Goal: Task Accomplishment & Management: Manage account settings

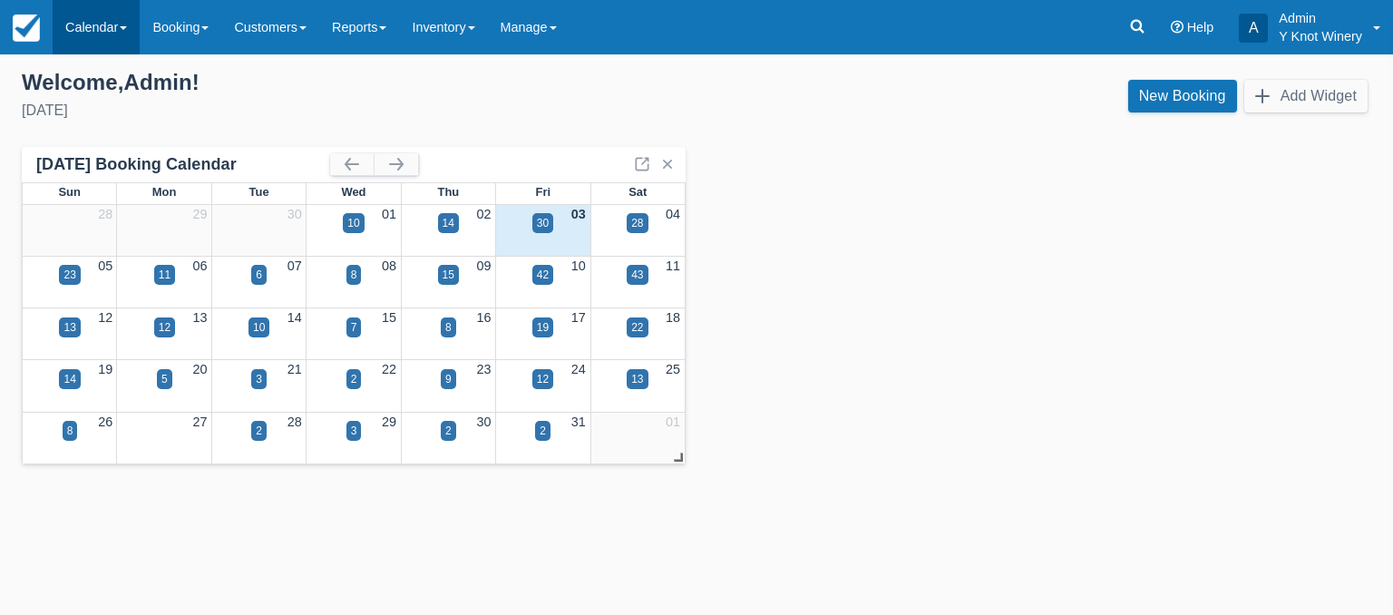
click at [131, 22] on link "Calendar" at bounding box center [96, 27] width 87 height 54
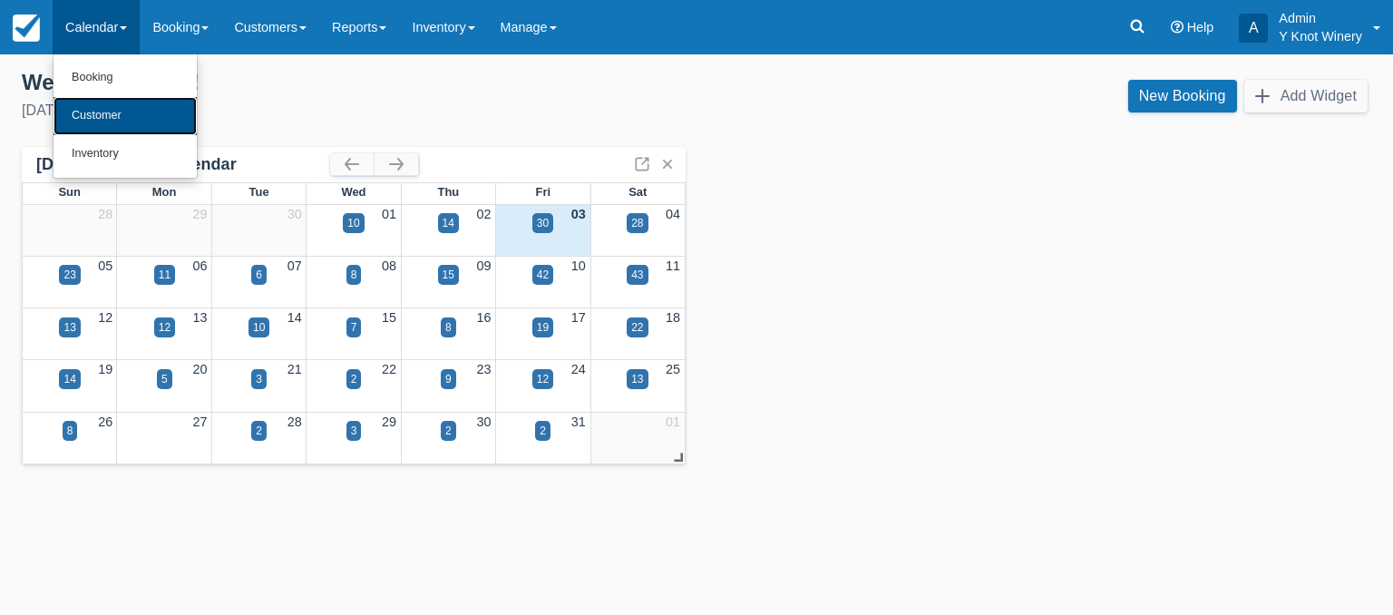
click at [107, 108] on link "Customer" at bounding box center [125, 116] width 143 height 38
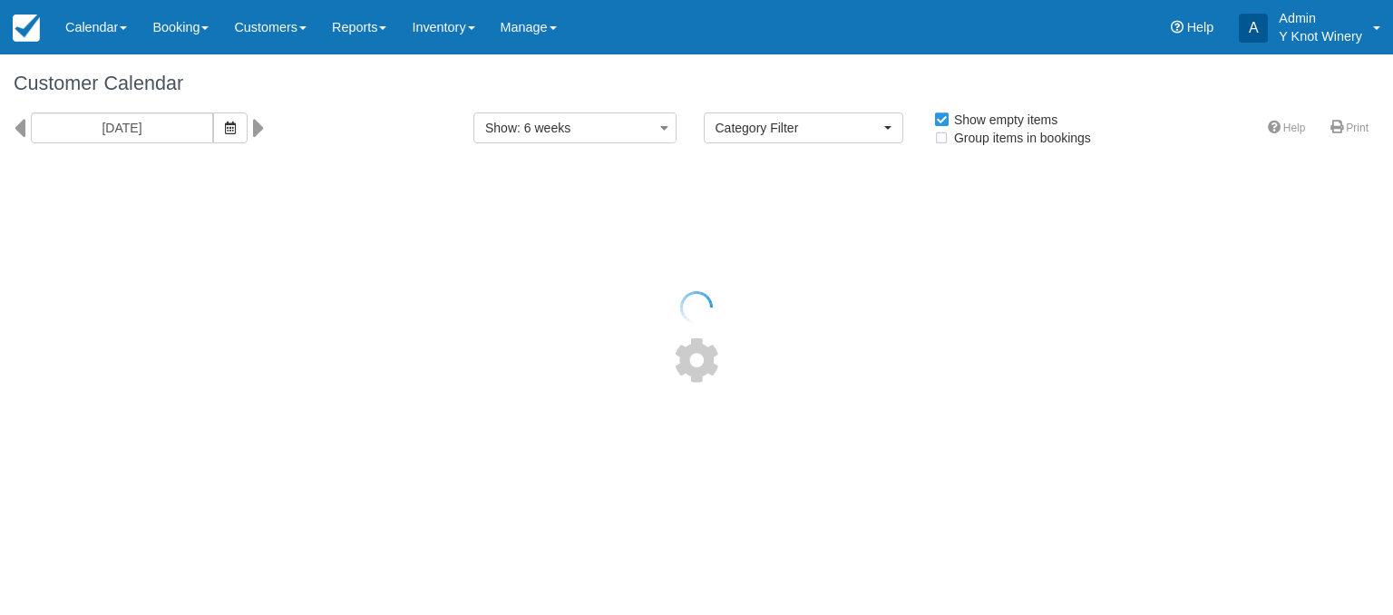
select select
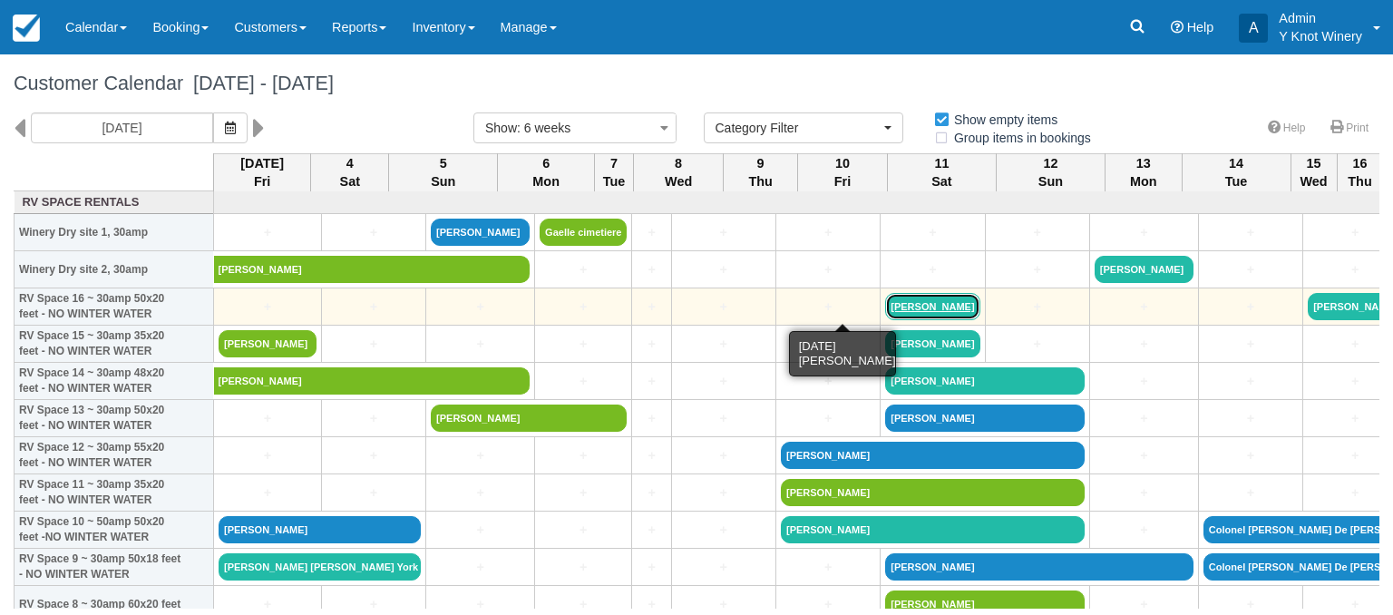
click at [885, 308] on link "Shellie Jensen" at bounding box center [932, 306] width 94 height 27
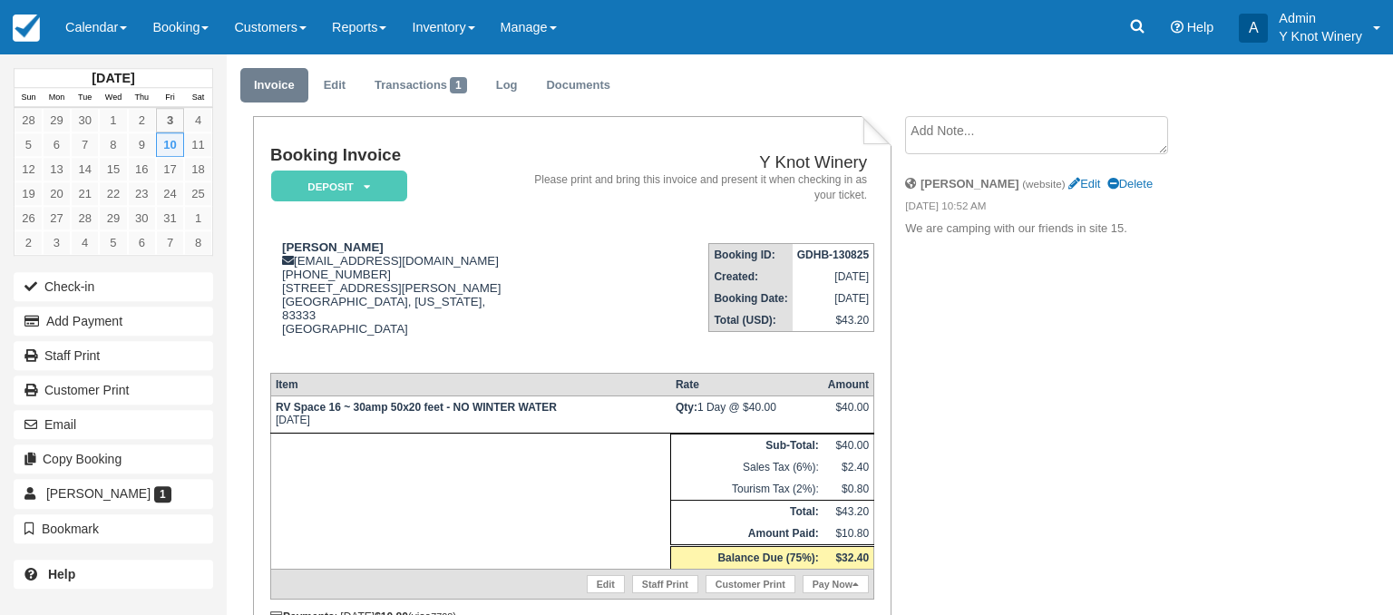
scroll to position [123, 0]
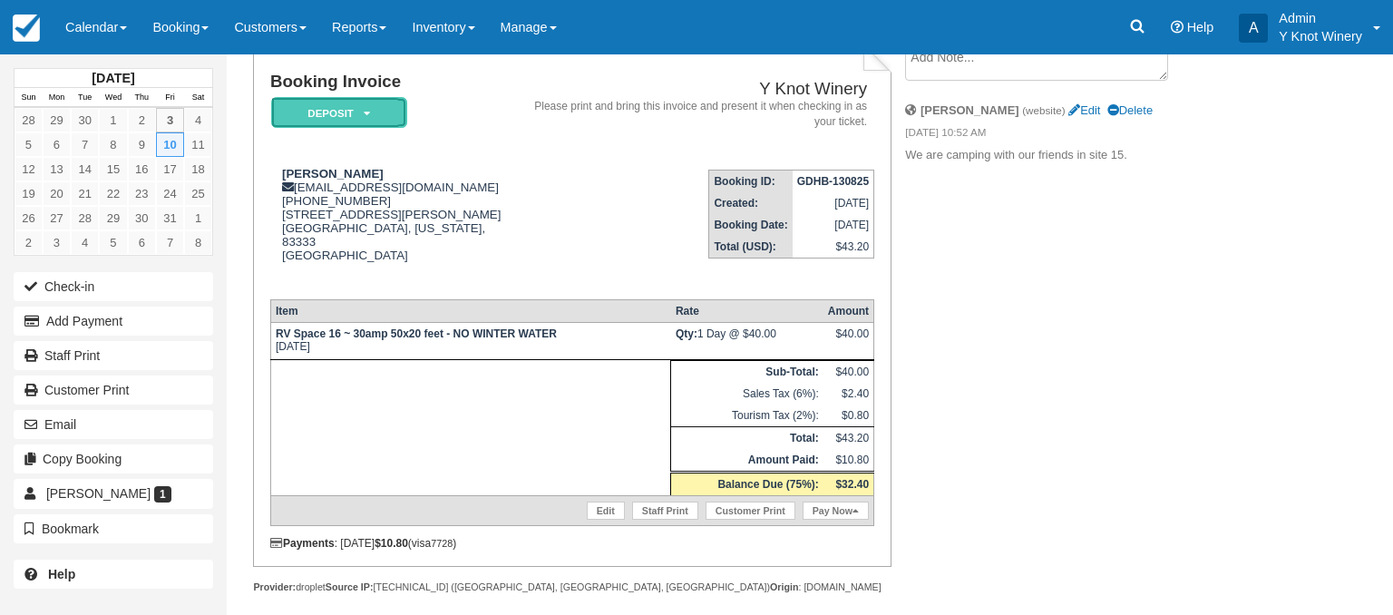
click at [369, 115] on icon at bounding box center [367, 113] width 6 height 11
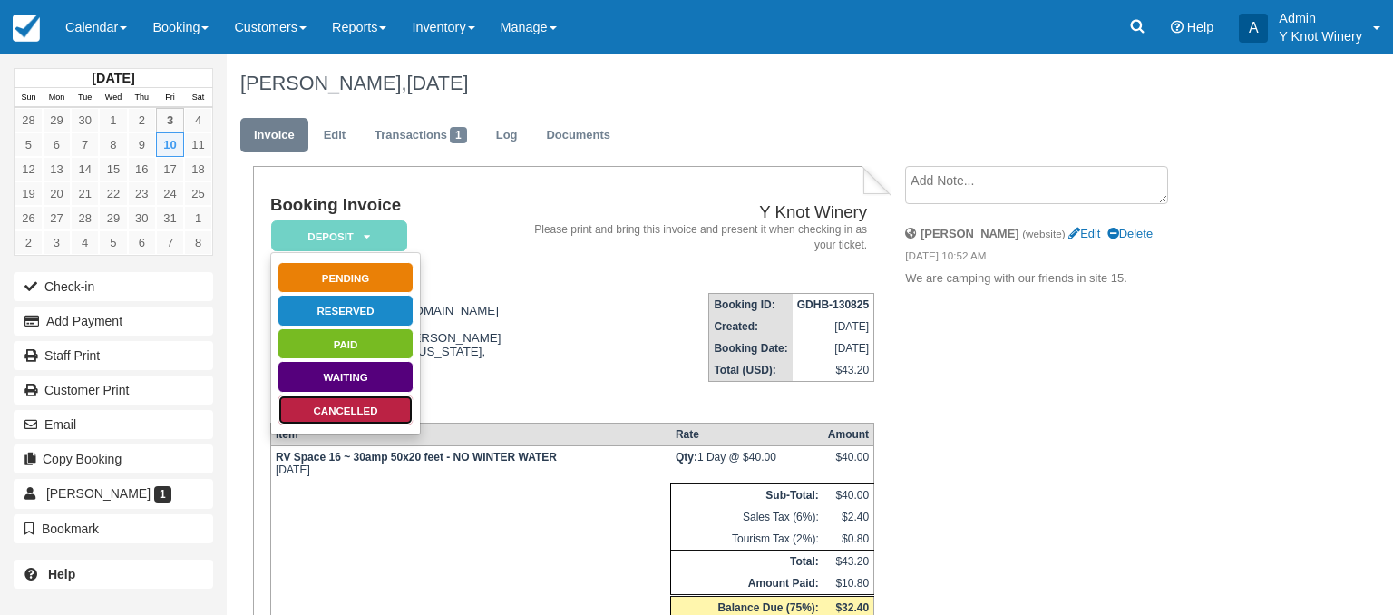
click at [364, 407] on link "Cancelled" at bounding box center [346, 411] width 136 height 32
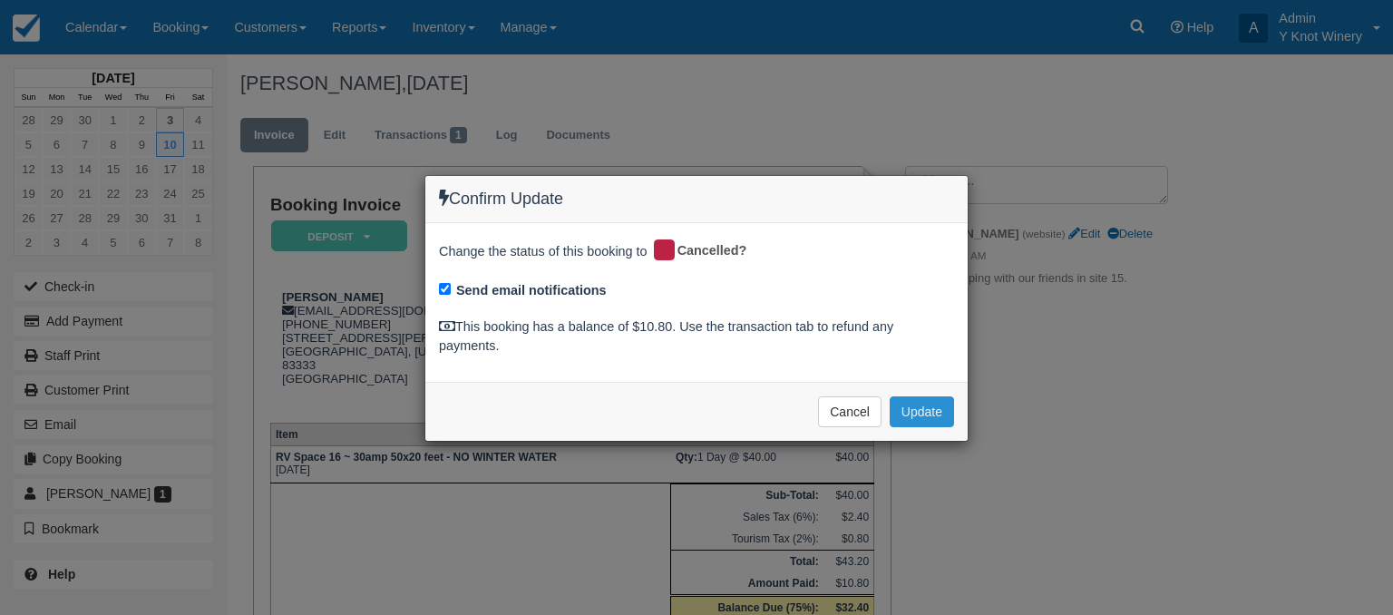
click at [937, 408] on button "Update" at bounding box center [922, 411] width 64 height 31
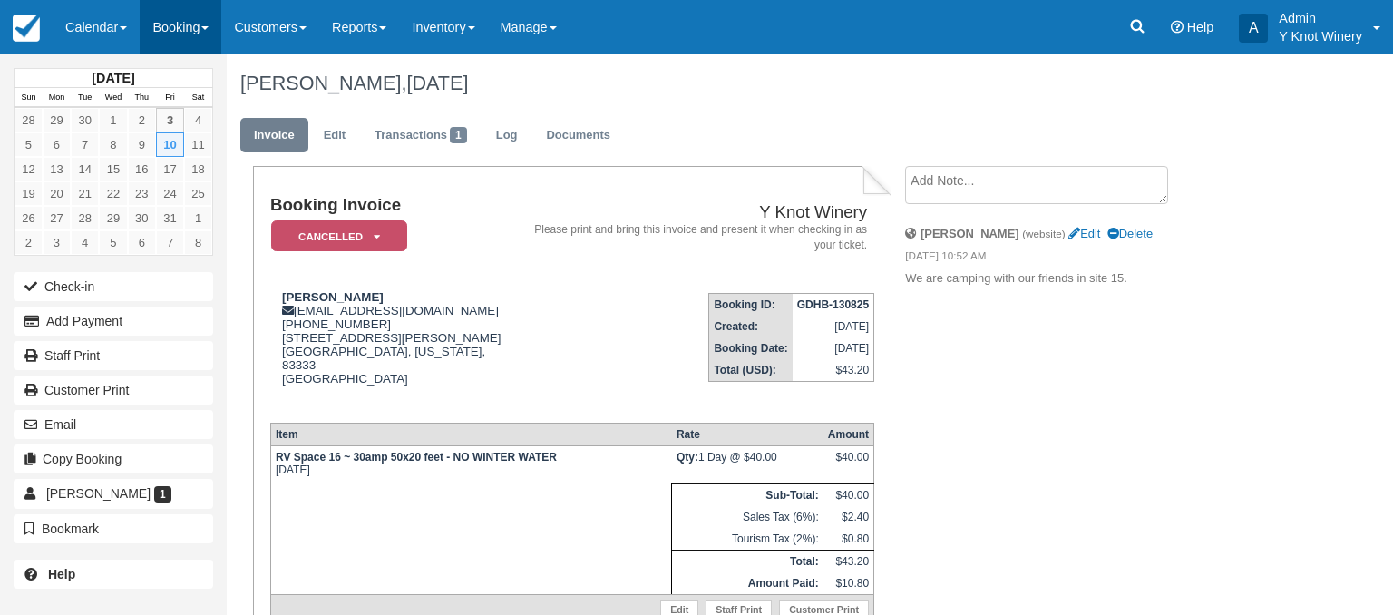
scroll to position [98, 0]
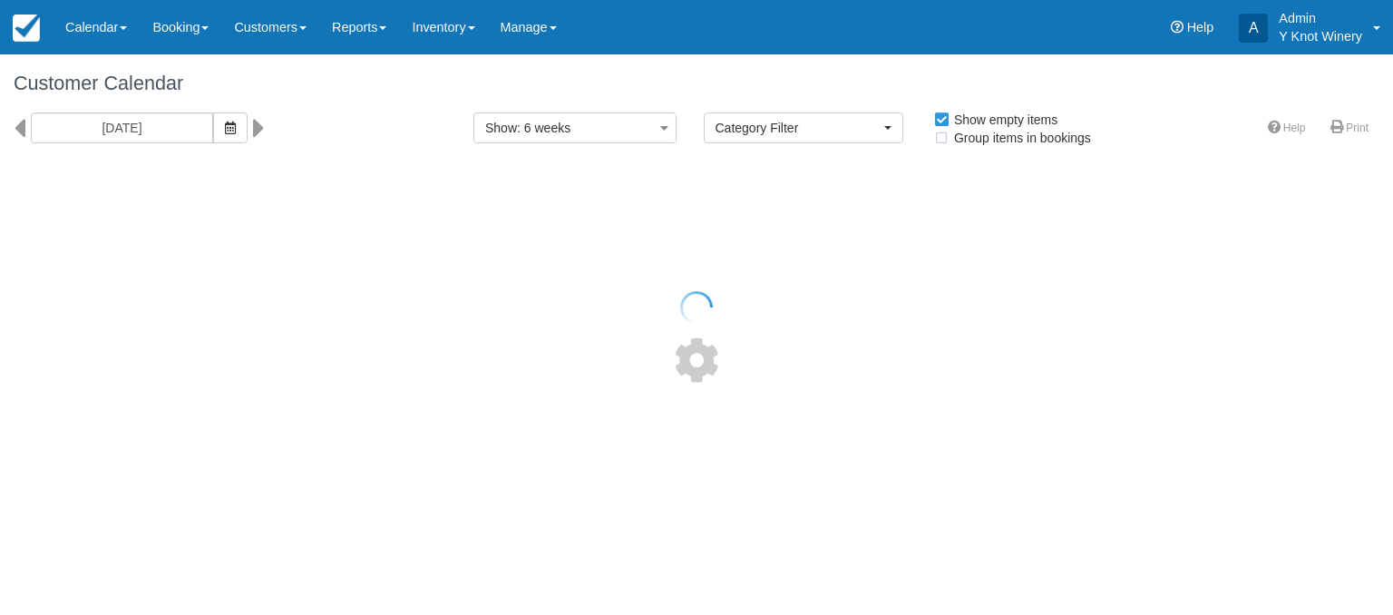
select select
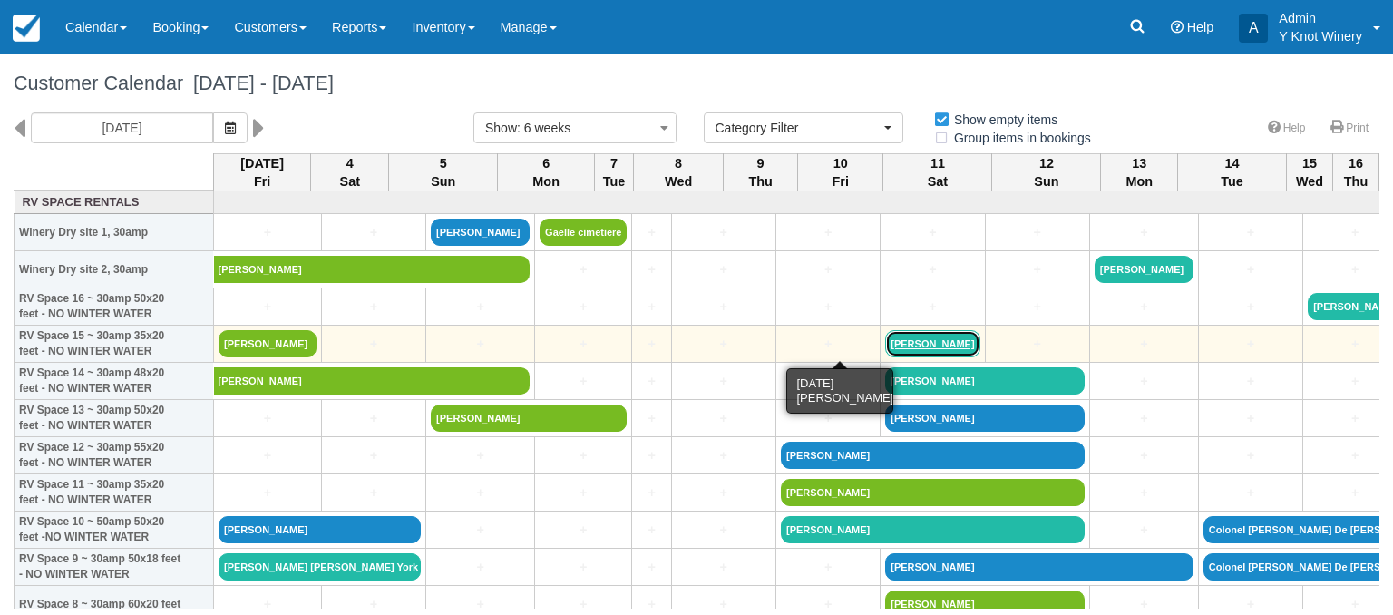
click at [885, 346] on link "[PERSON_NAME]" at bounding box center [932, 343] width 94 height 27
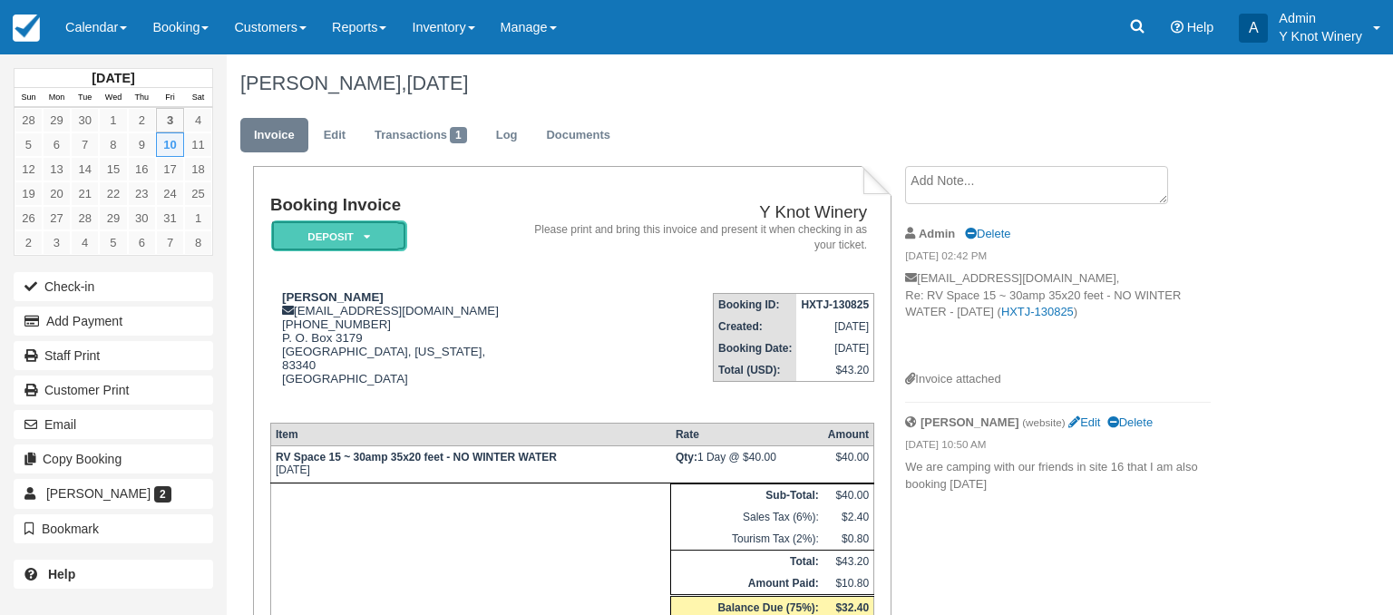
click at [371, 241] on em "Deposit" at bounding box center [339, 236] width 136 height 32
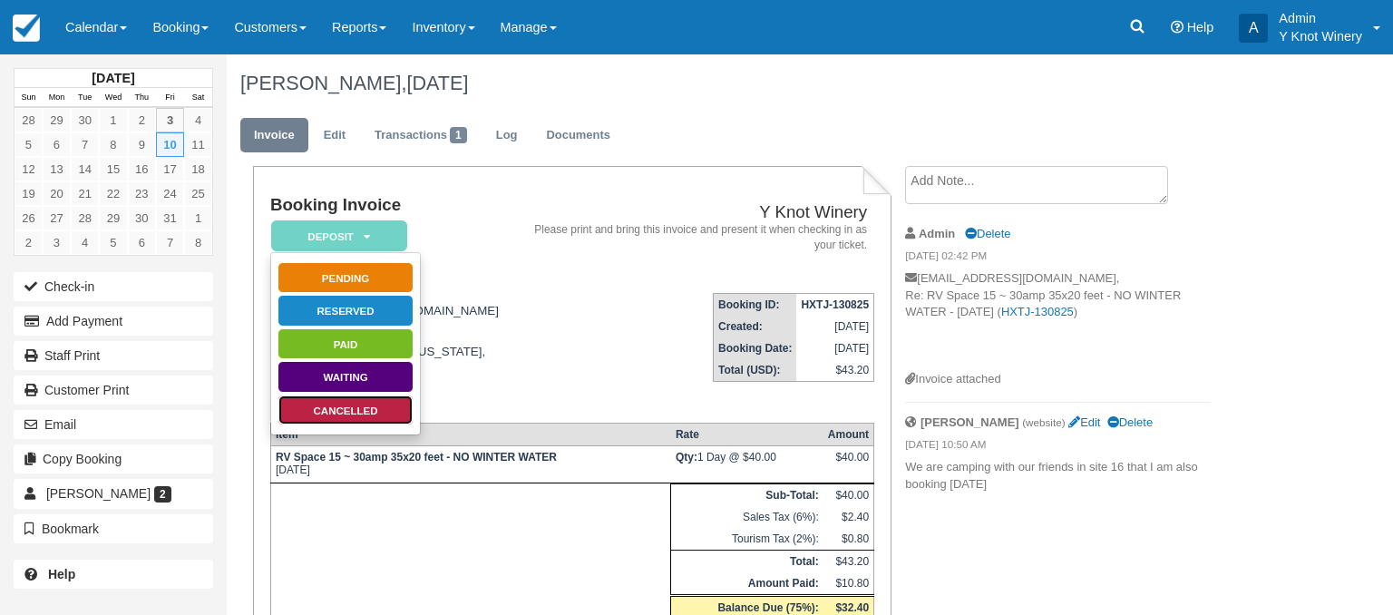
click at [339, 414] on link "Cancelled" at bounding box center [346, 411] width 136 height 32
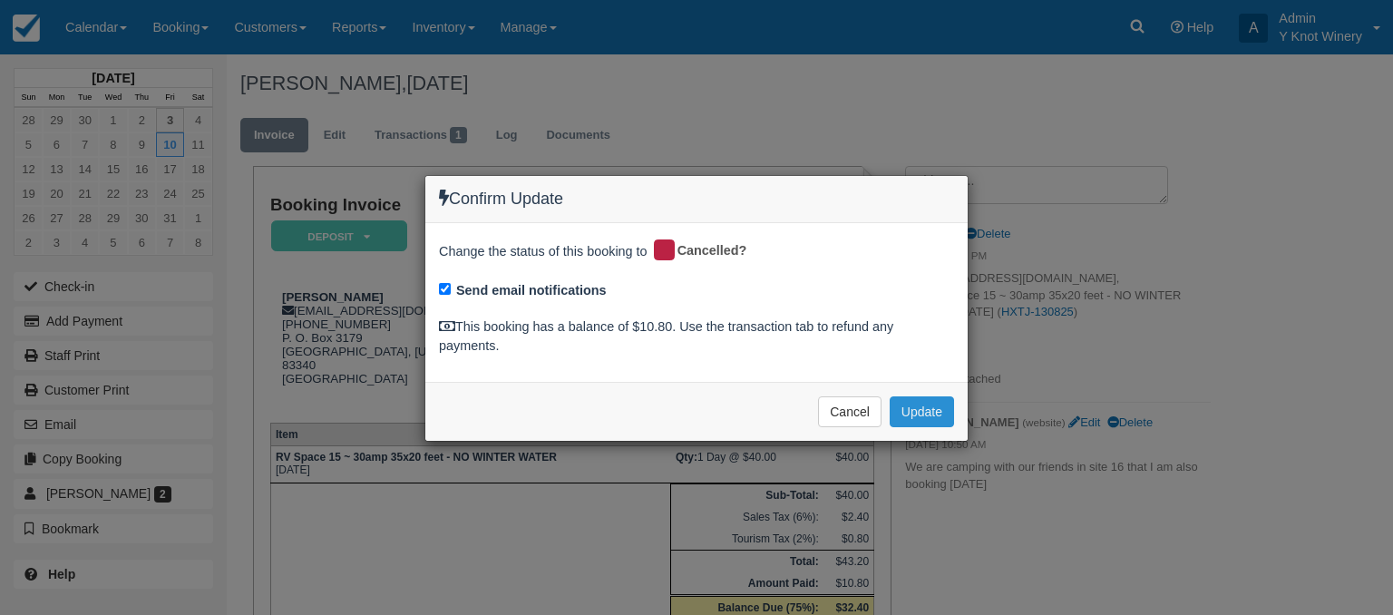
click at [932, 416] on button "Update" at bounding box center [922, 411] width 64 height 31
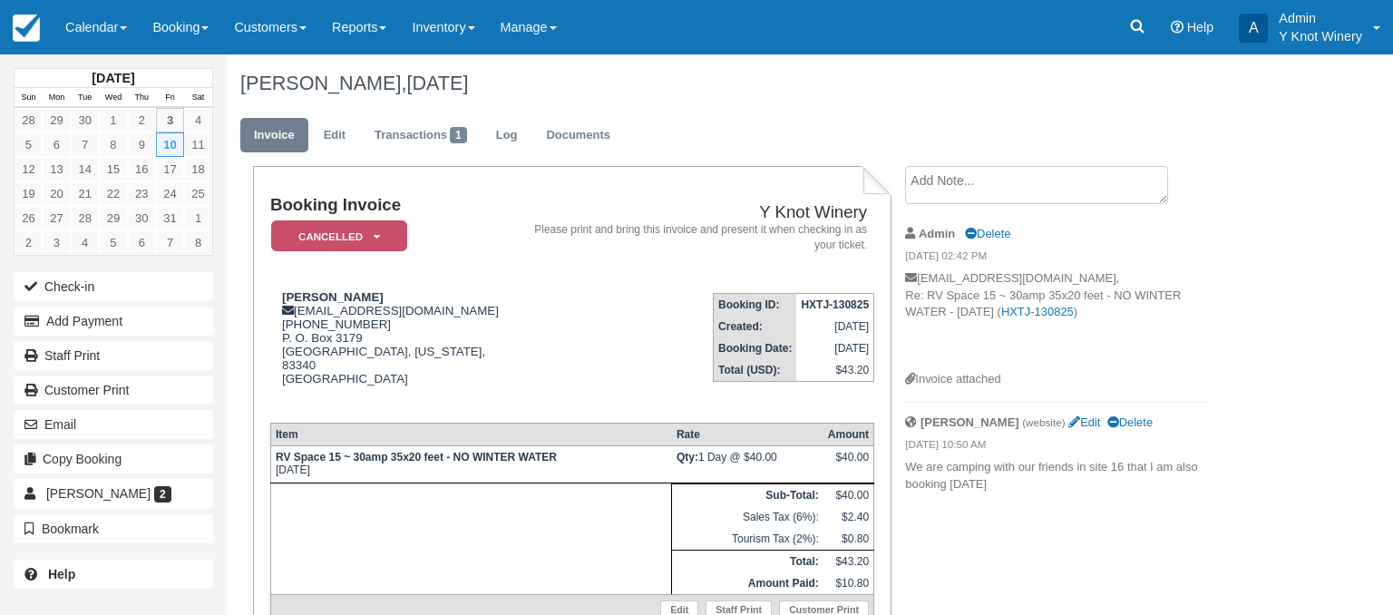
click at [697, 90] on h1 "[PERSON_NAME], [DATE]" at bounding box center [749, 84] width 1018 height 22
click at [137, 24] on link "Calendar" at bounding box center [96, 27] width 87 height 54
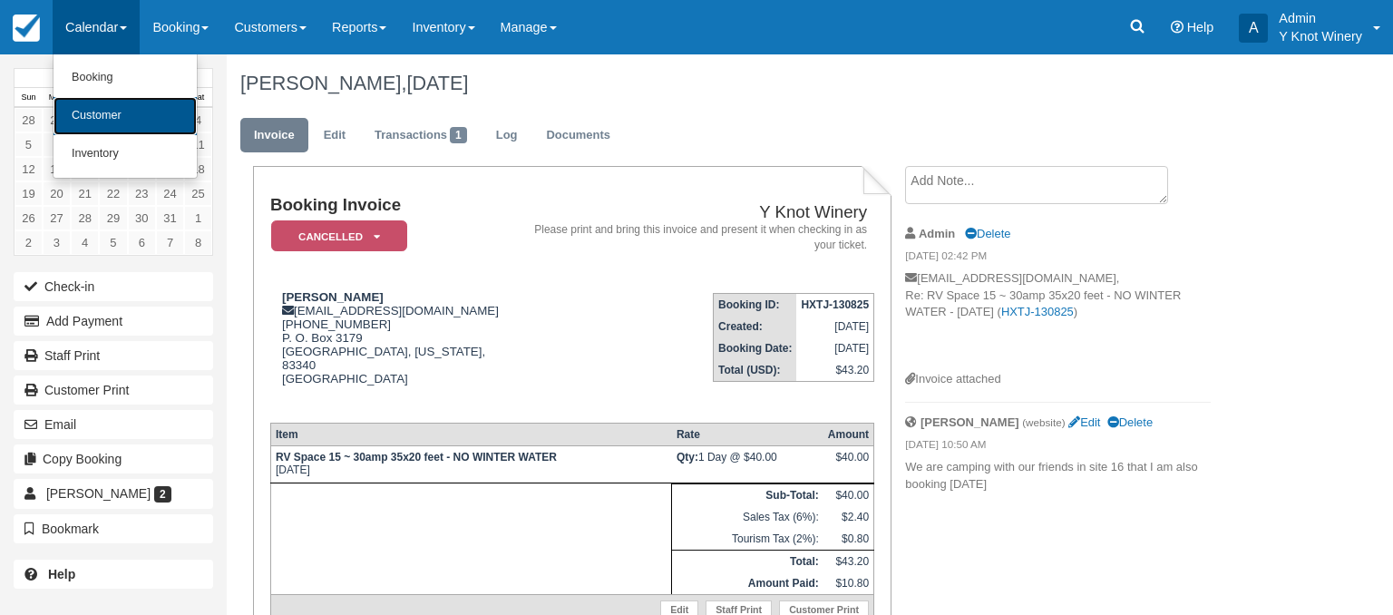
click at [115, 118] on link "Customer" at bounding box center [125, 116] width 143 height 38
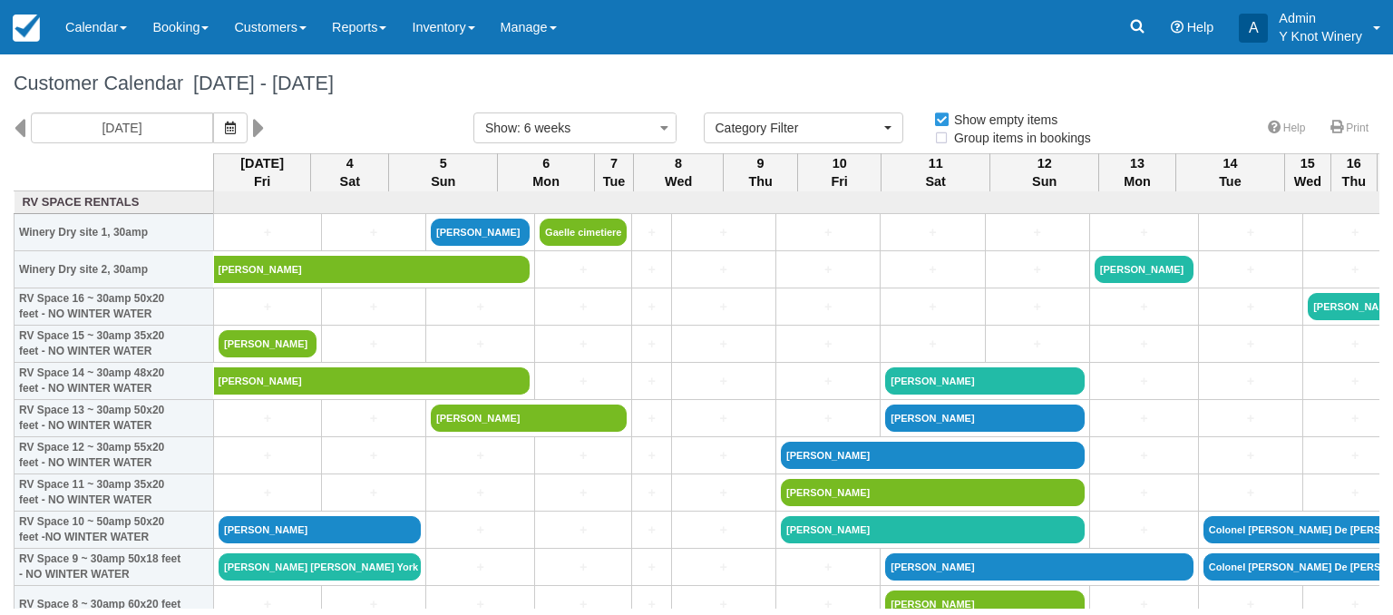
select select
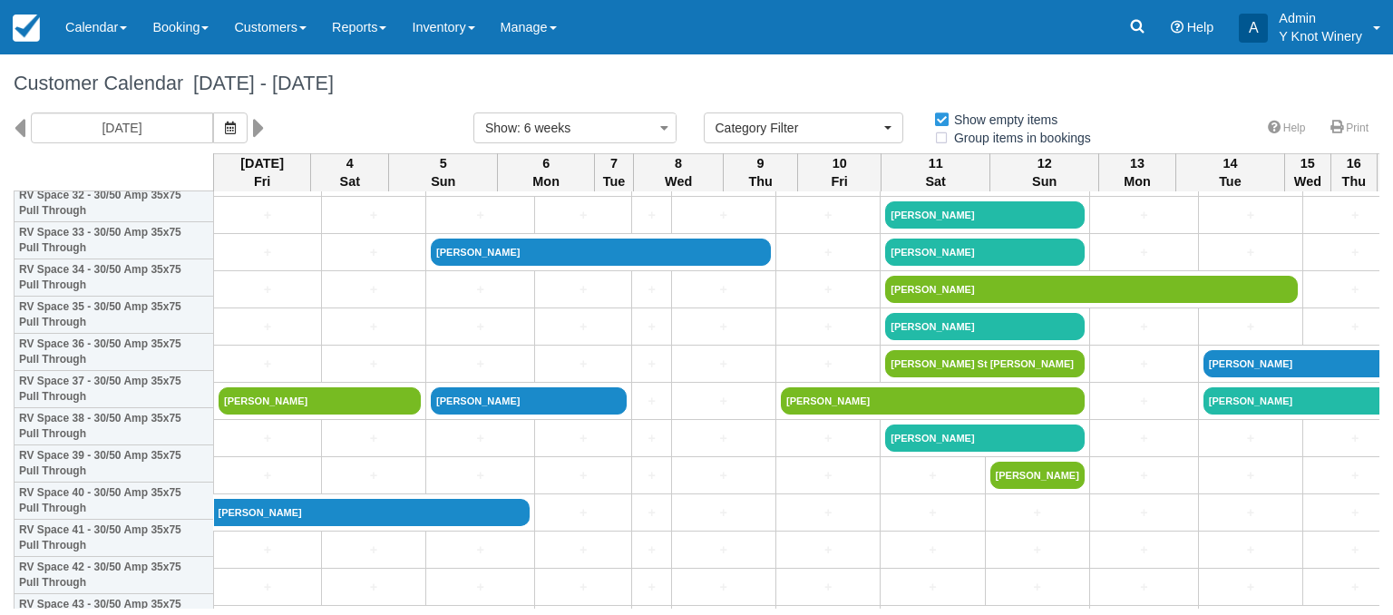
scroll to position [1256, 0]
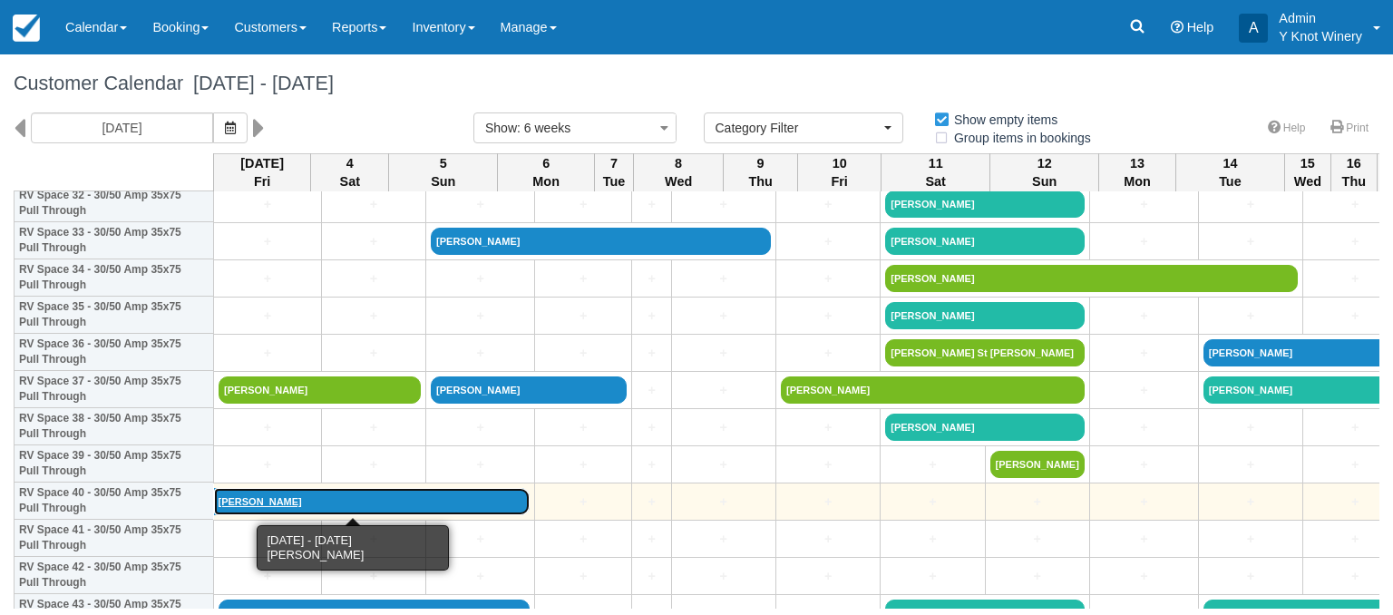
click at [336, 507] on link "[PERSON_NAME]" at bounding box center [372, 501] width 317 height 27
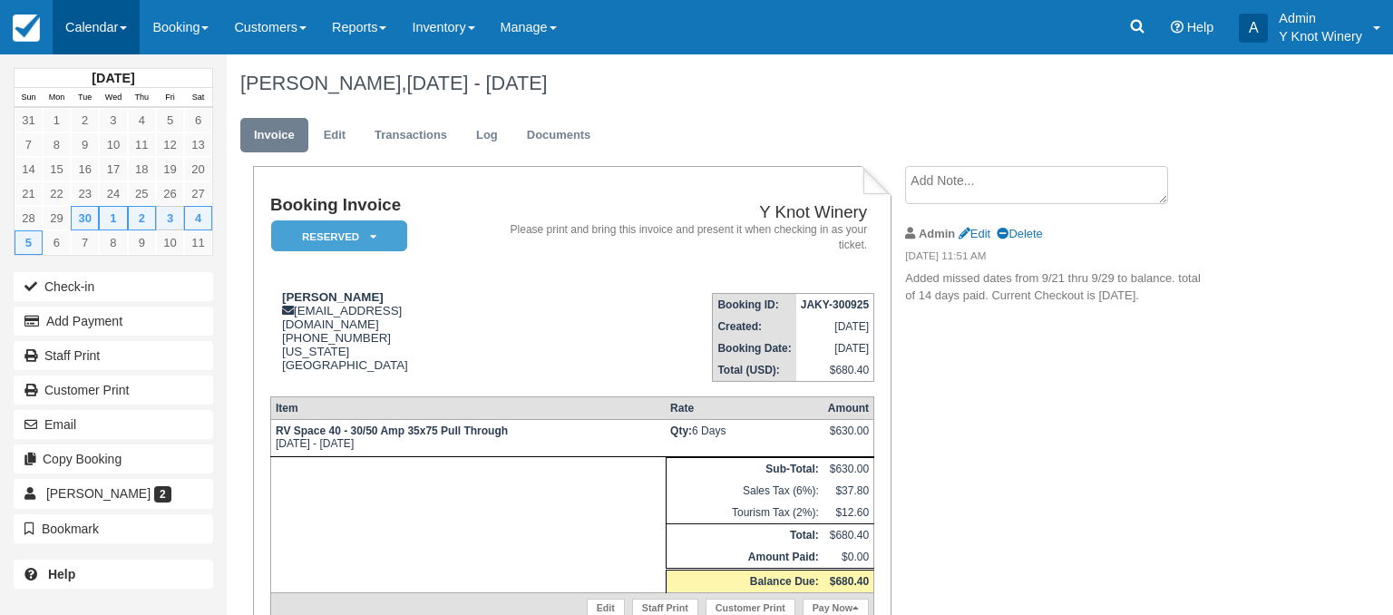
click at [128, 25] on link "Calendar" at bounding box center [96, 27] width 87 height 54
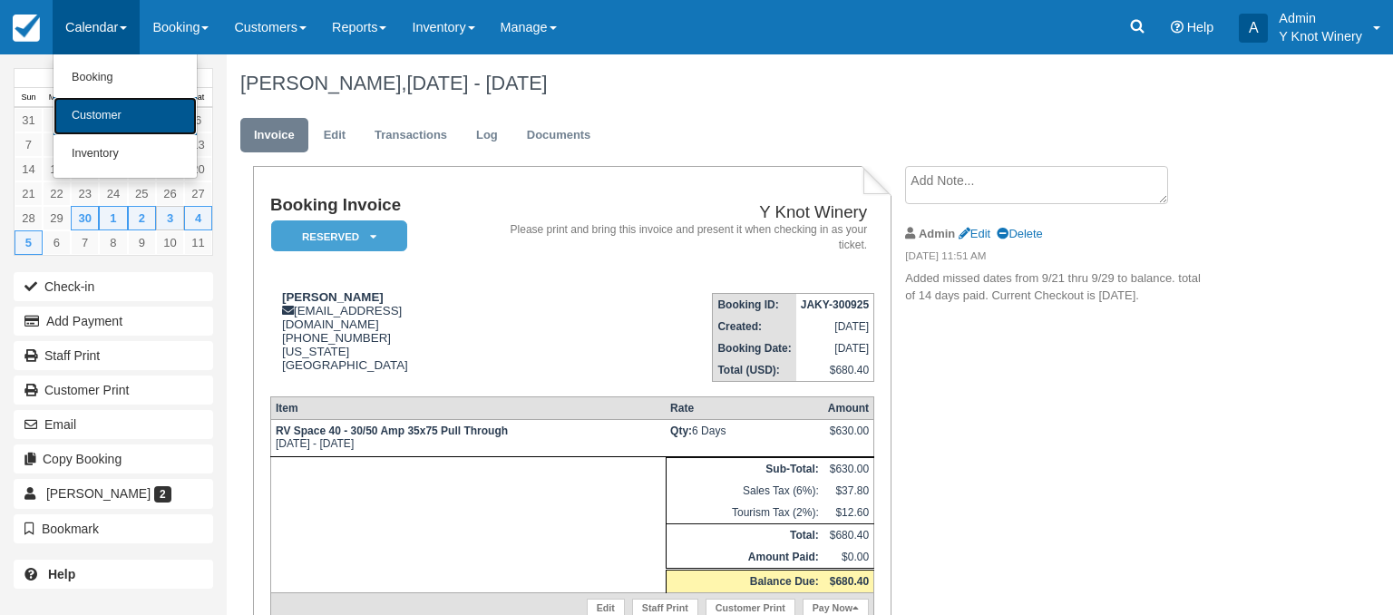
click at [137, 118] on link "Customer" at bounding box center [125, 116] width 143 height 38
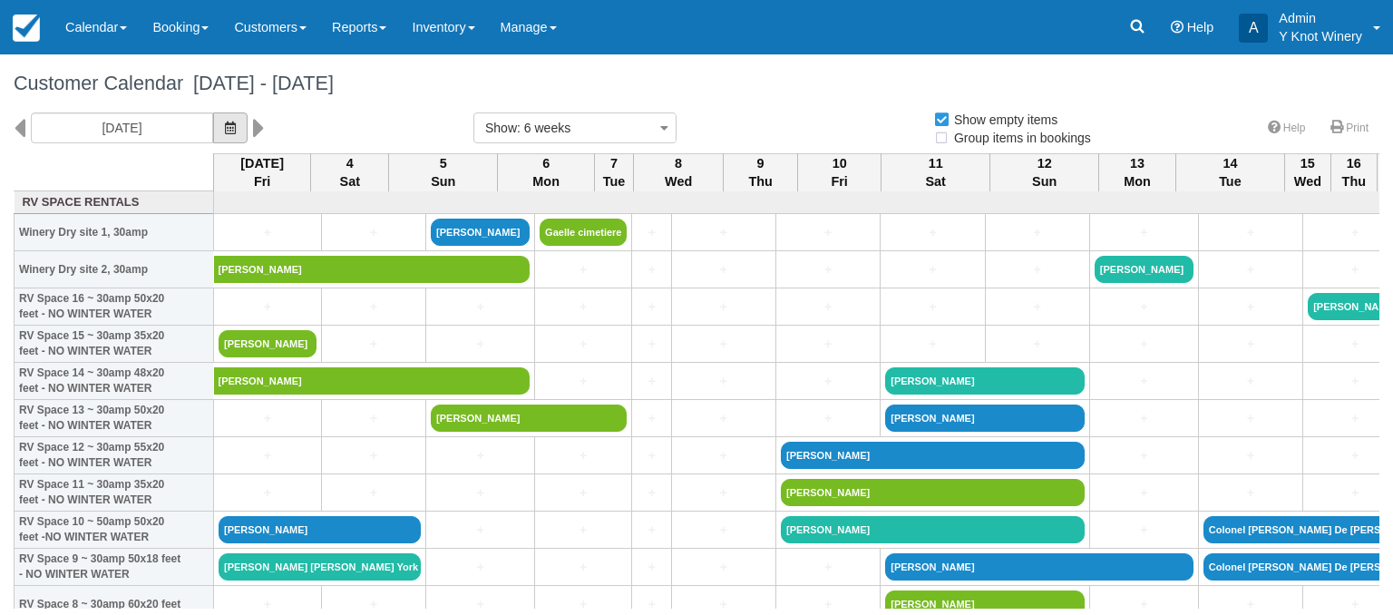
click at [225, 130] on icon "button" at bounding box center [230, 128] width 11 height 13
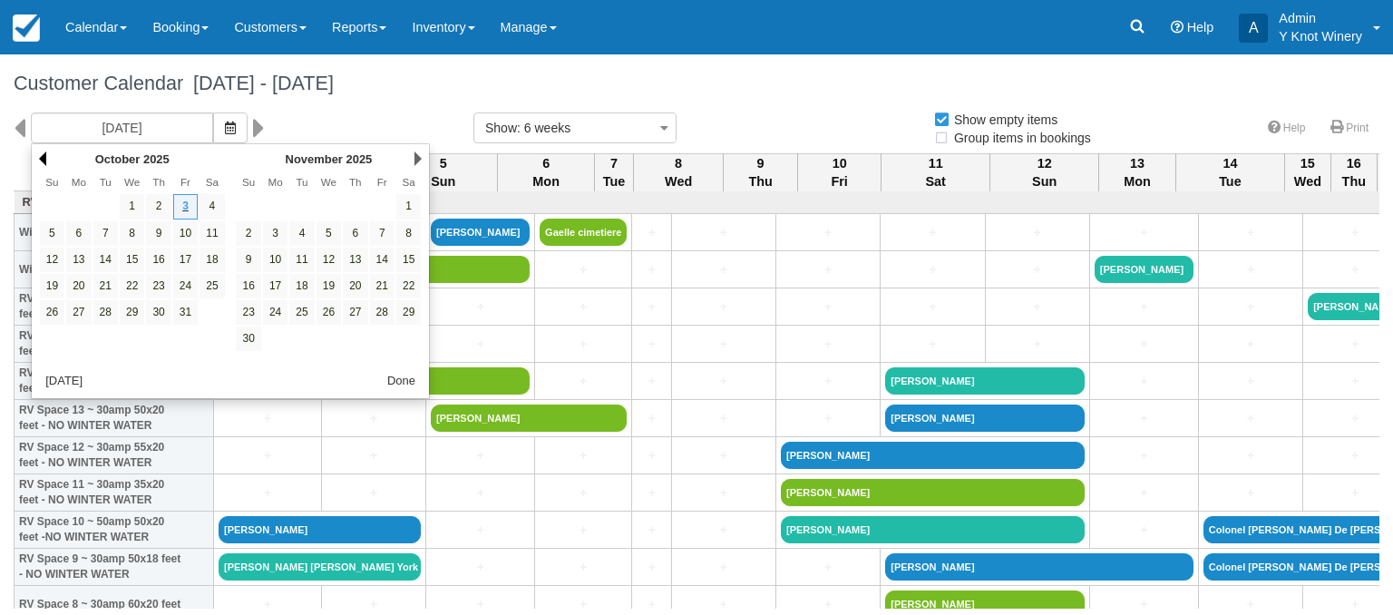
click at [45, 161] on link "Prev" at bounding box center [42, 158] width 7 height 15
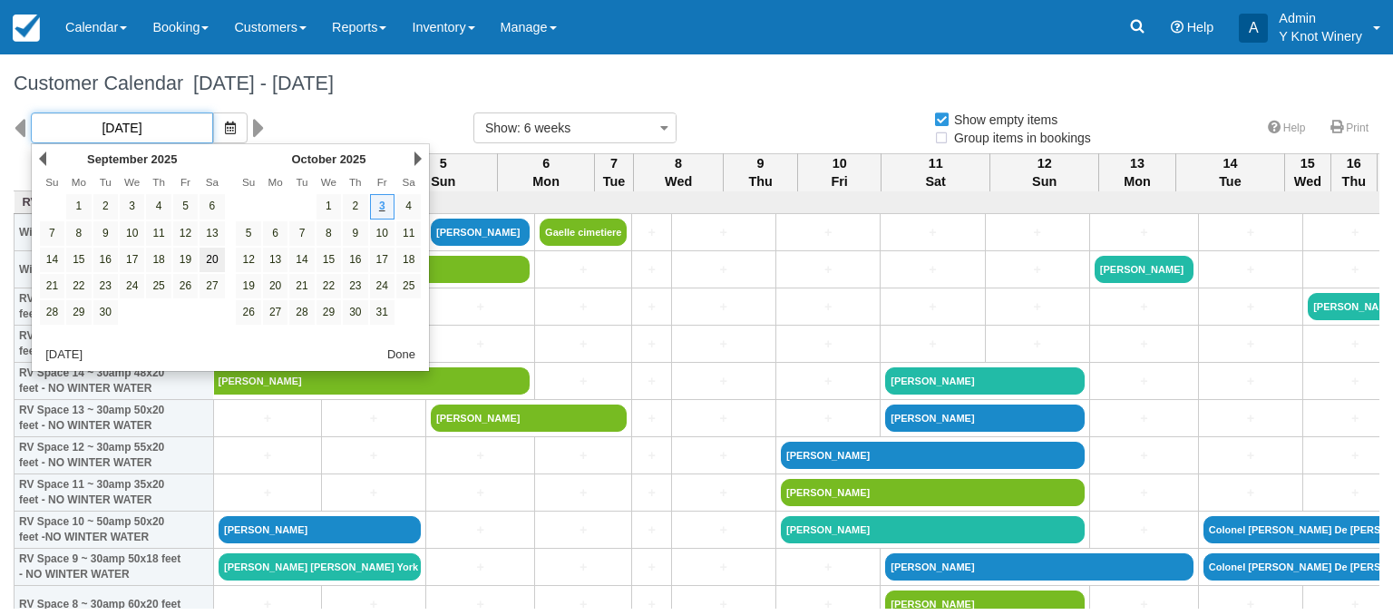
select select
click at [219, 259] on link "20" at bounding box center [212, 260] width 24 height 24
type input "09/20/25"
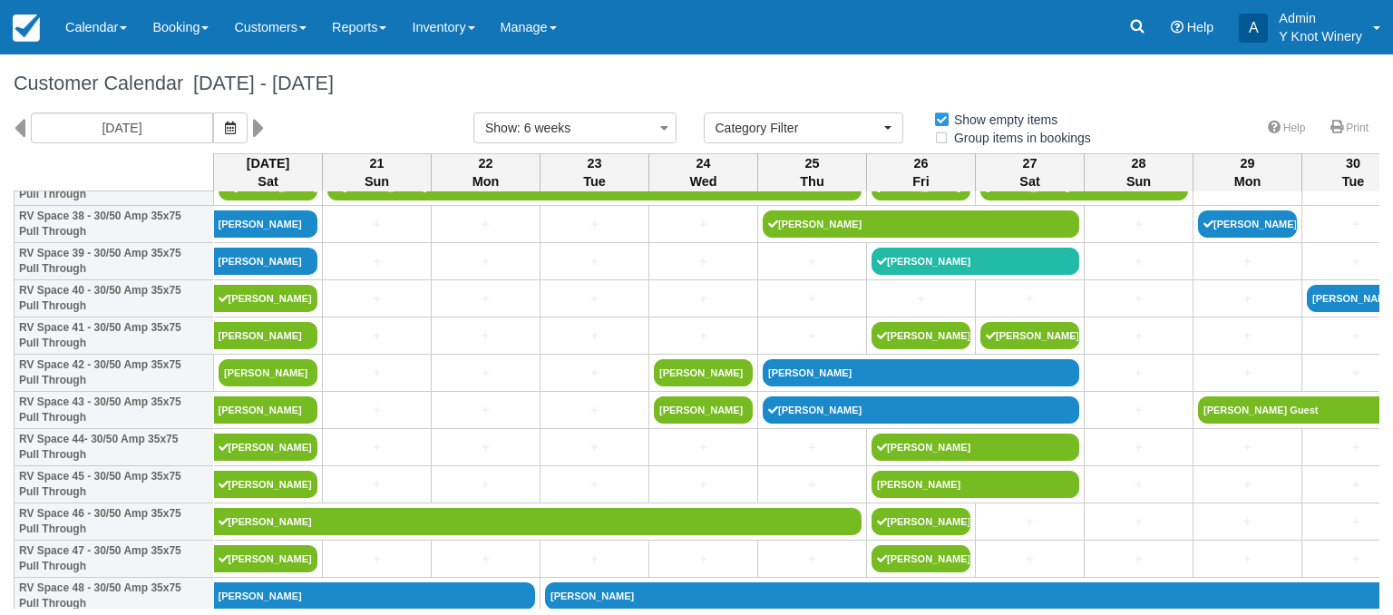
scroll to position [1442, 0]
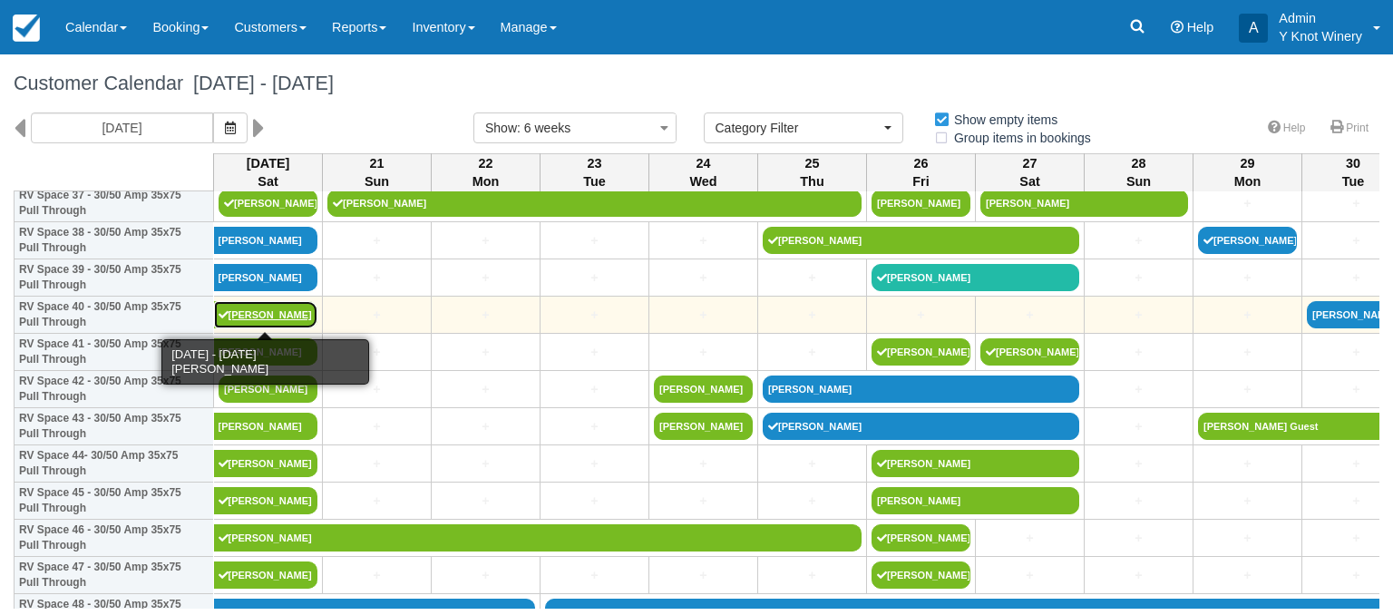
click at [248, 313] on link "[PERSON_NAME]" at bounding box center [266, 314] width 104 height 27
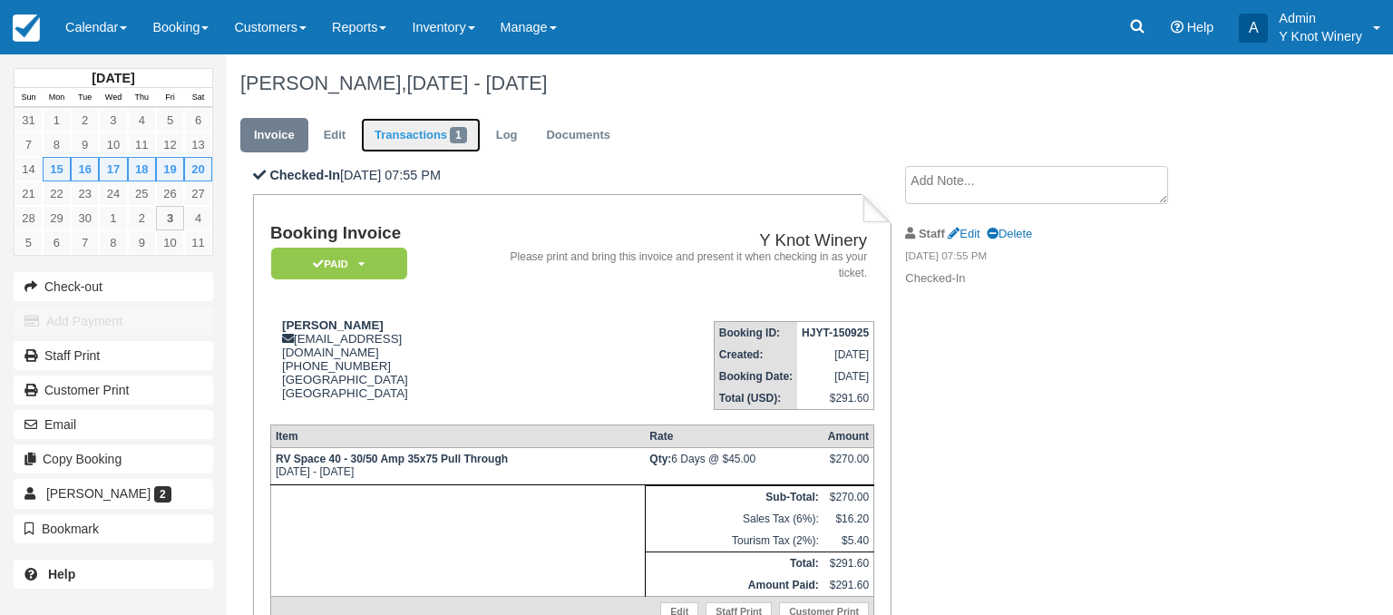
click at [425, 141] on link "Transactions 1" at bounding box center [421, 135] width 120 height 35
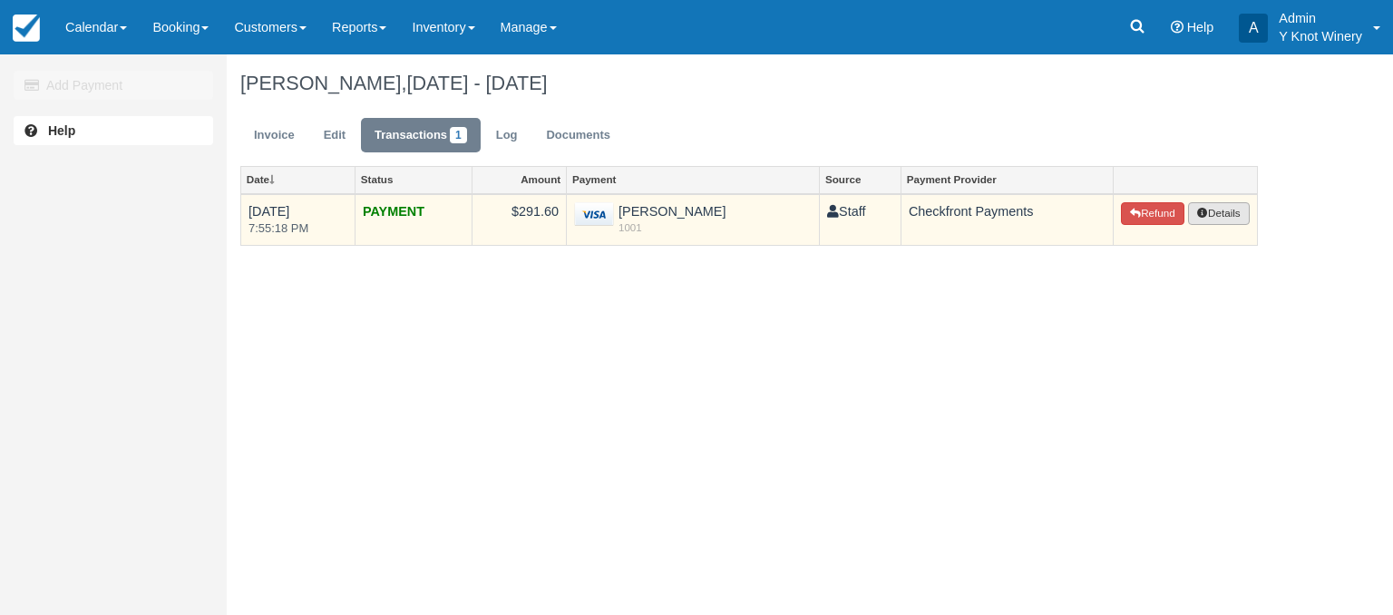
click at [1232, 213] on button "Details" at bounding box center [1219, 214] width 62 height 24
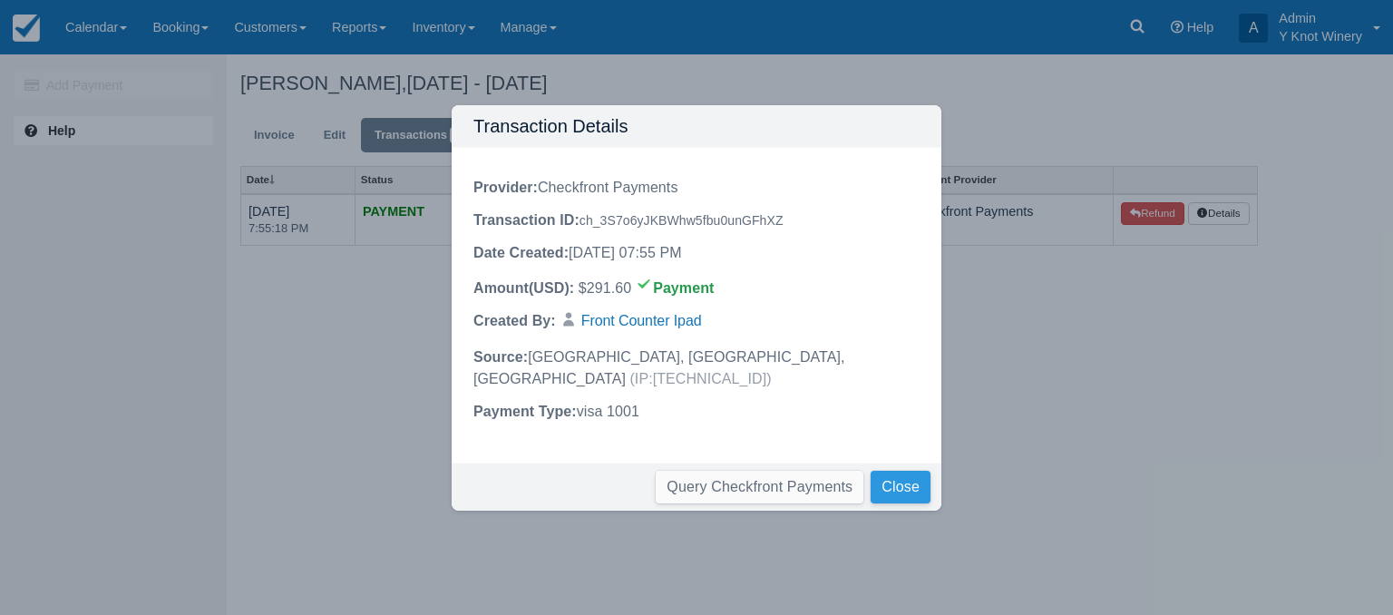
click at [902, 474] on button "Close" at bounding box center [901, 487] width 60 height 33
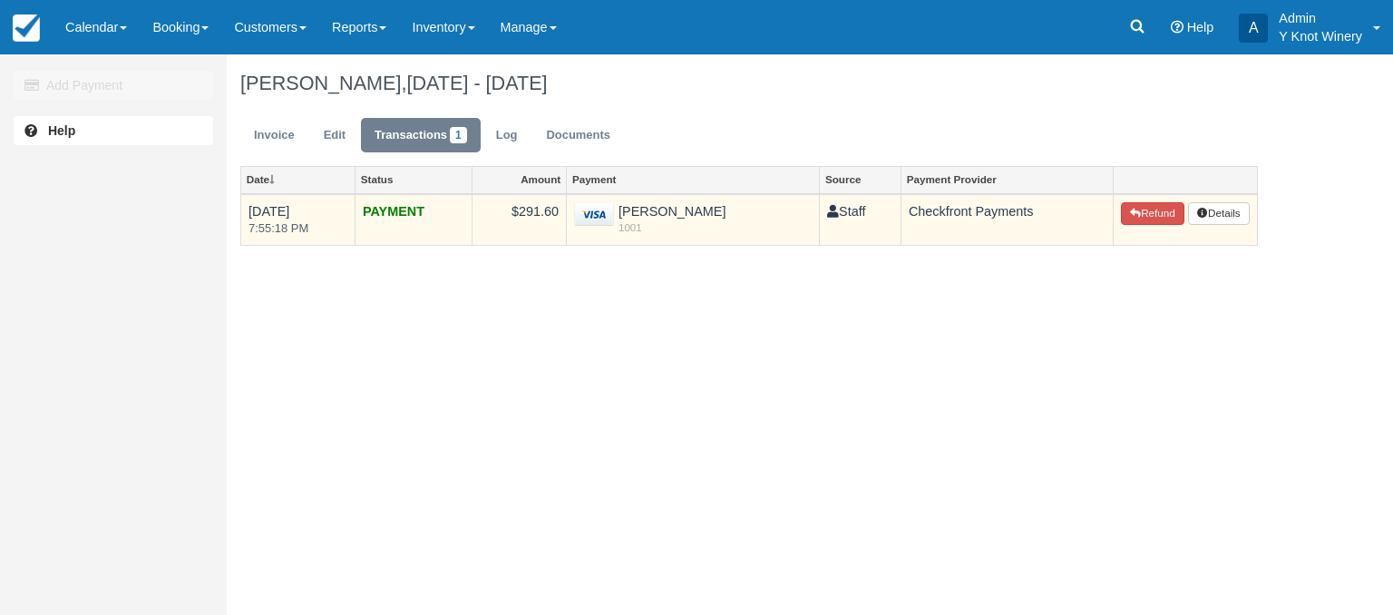
click at [611, 220] on img at bounding box center [594, 214] width 40 height 24
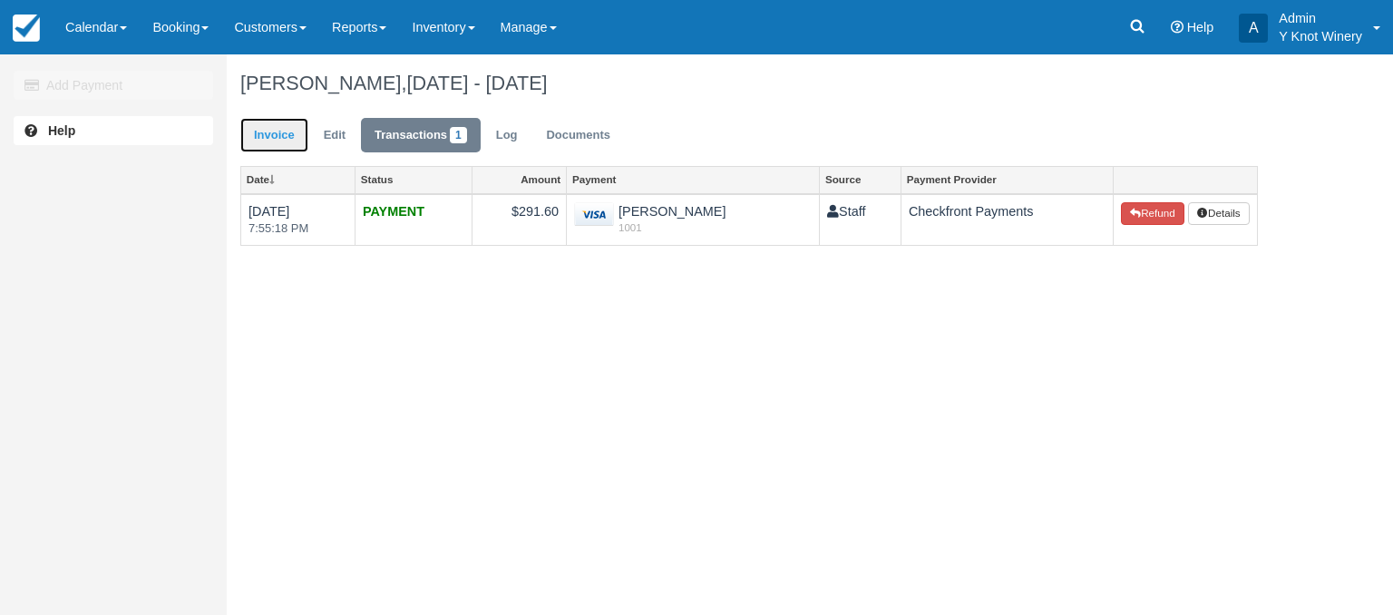
click at [267, 136] on link "Invoice" at bounding box center [274, 135] width 68 height 35
click at [126, 21] on link "Calendar" at bounding box center [96, 27] width 87 height 54
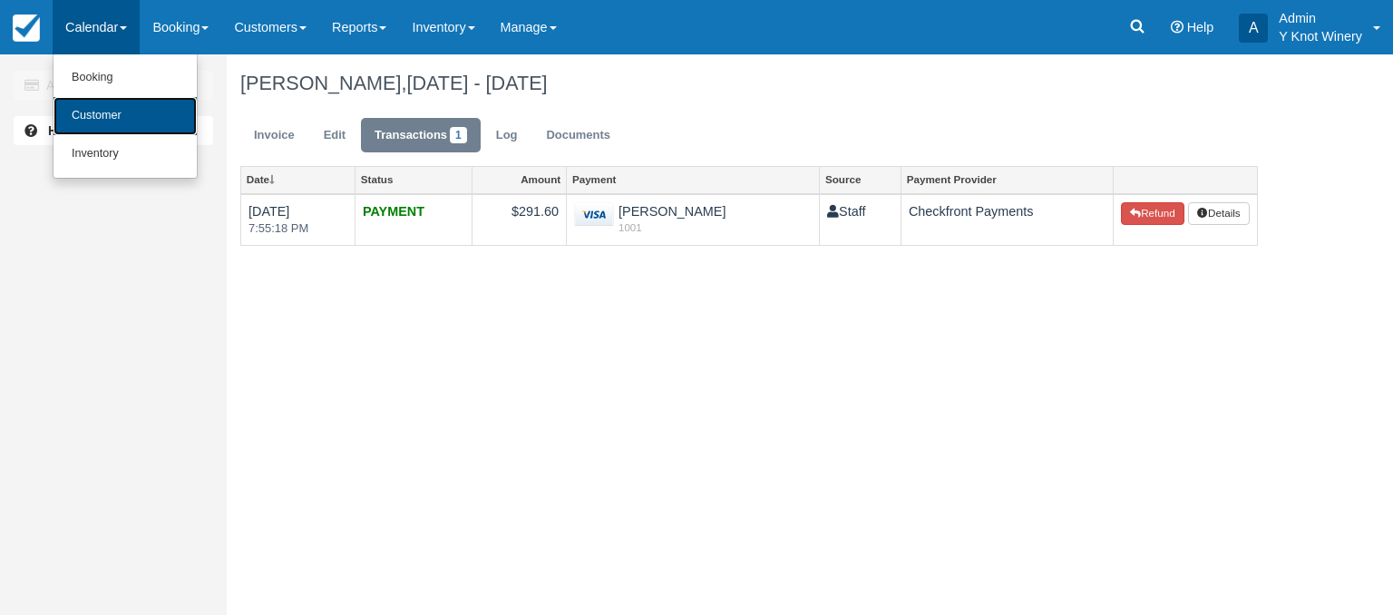
click at [125, 103] on link "Customer" at bounding box center [125, 116] width 143 height 38
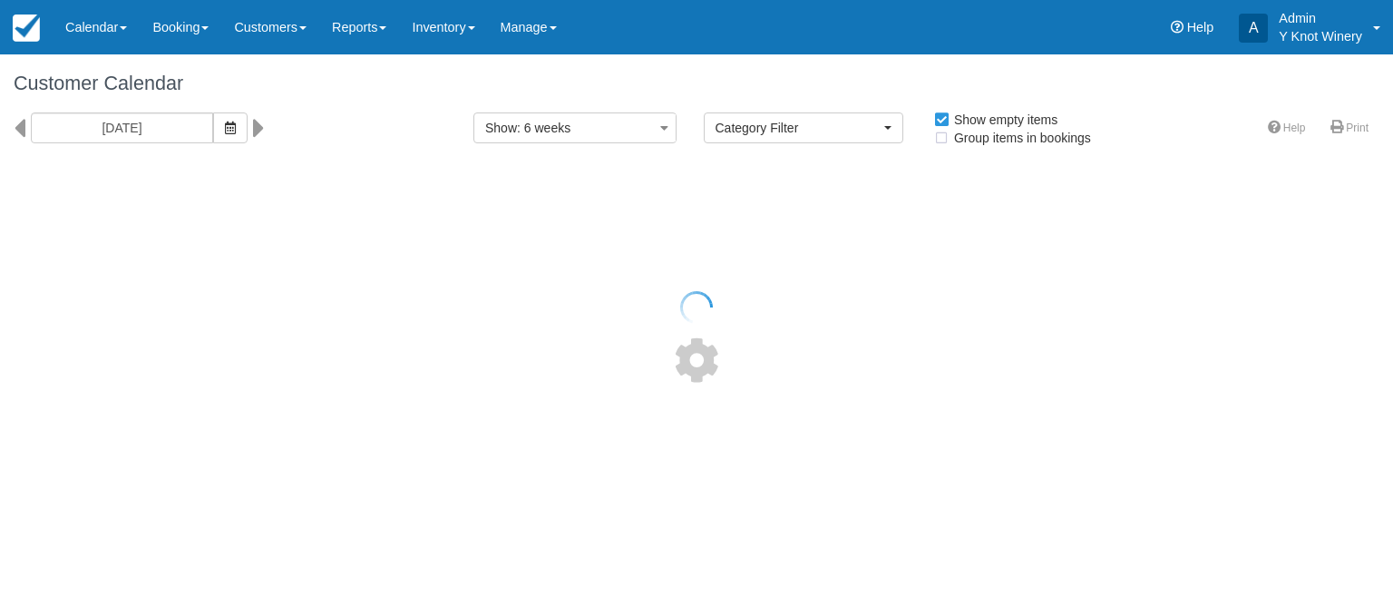
select select
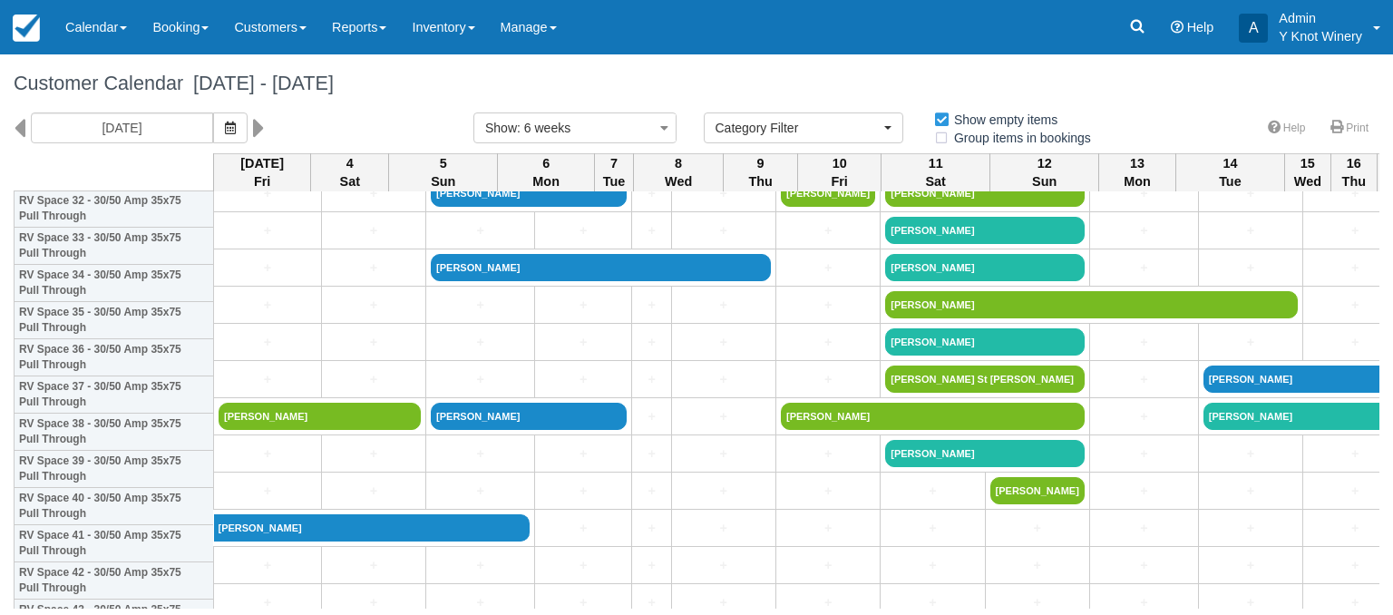
scroll to position [1251, 0]
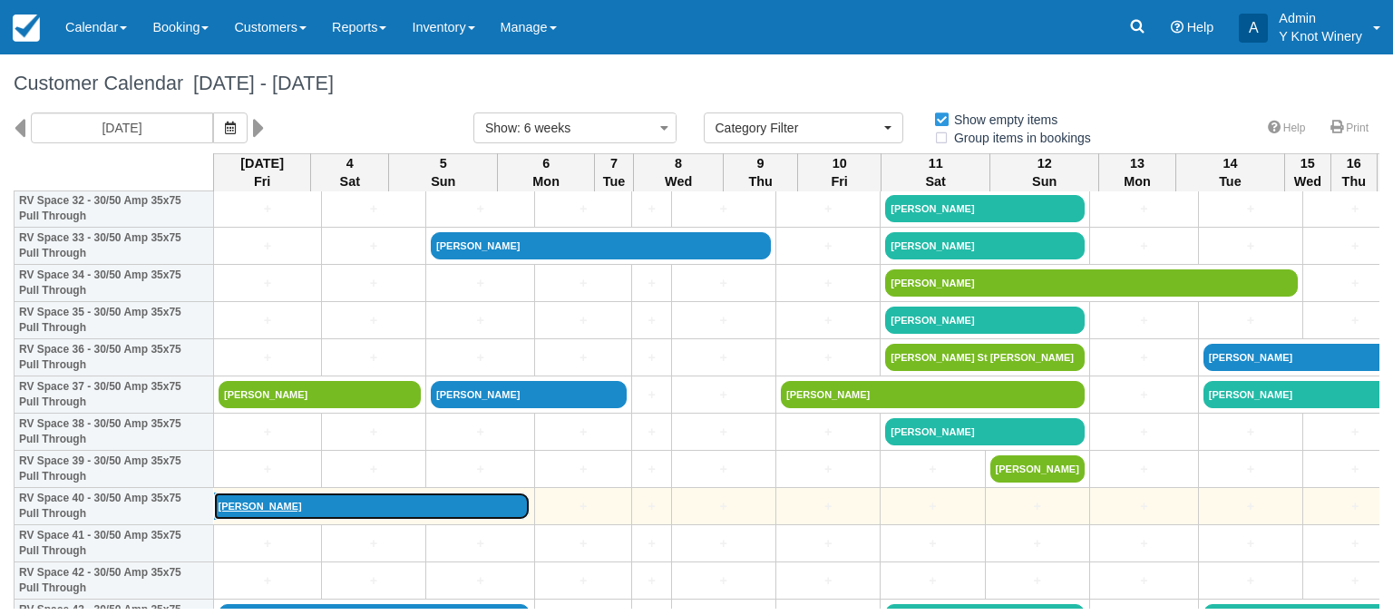
click at [291, 511] on link "[PERSON_NAME]" at bounding box center [372, 506] width 317 height 27
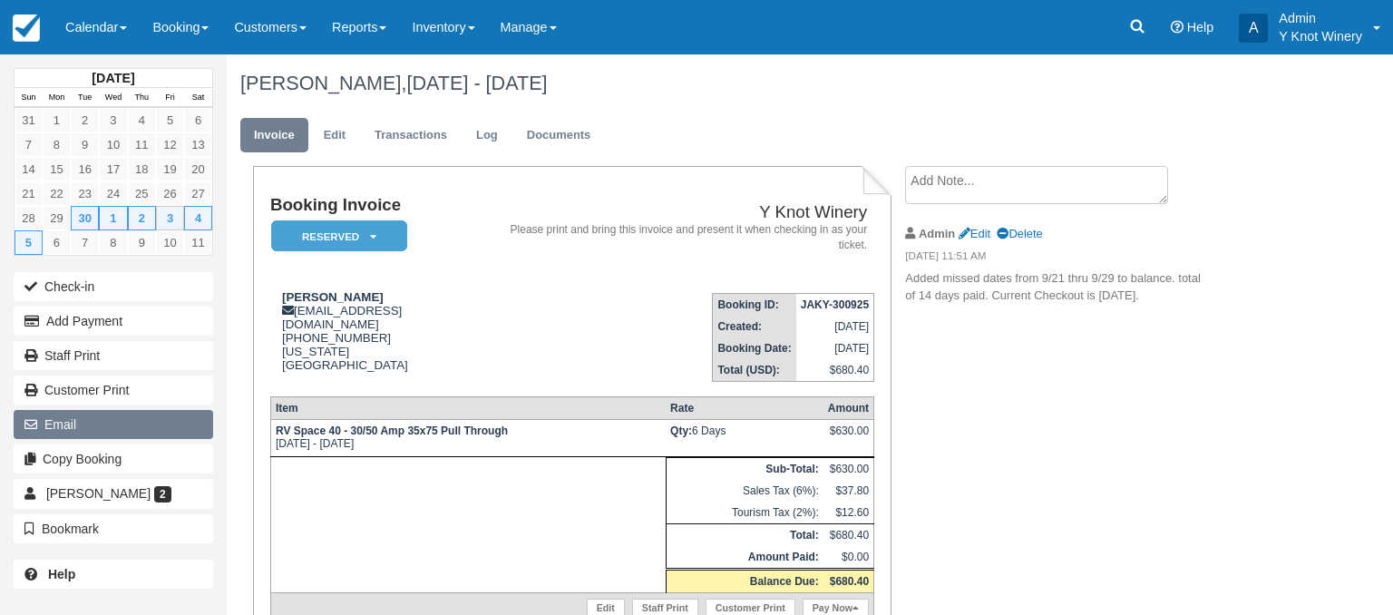
click at [120, 420] on button "Email" at bounding box center [114, 424] width 200 height 29
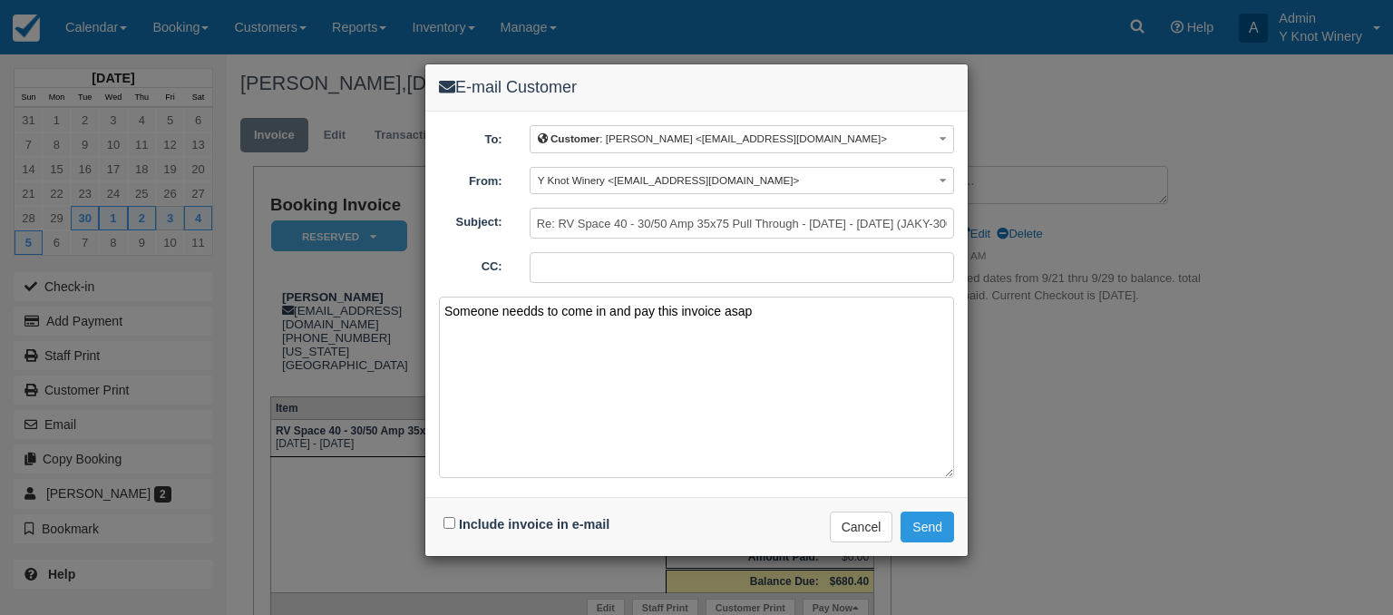
click at [531, 310] on textarea "Someone needds to come in and pay this invoice asap" at bounding box center [696, 387] width 515 height 181
click at [762, 317] on textarea "Someone needs to come in and pay this invoice asap" at bounding box center [696, 387] width 515 height 181
click at [891, 312] on textarea "Someone needs to come in and pay this invoice asap. Credit card # I was given w…" at bounding box center [696, 387] width 515 height 181
type textarea "Someone needs to come in and pay this invoice asap. Credit card # I was given o…"
click at [452, 520] on input "Include invoice in e-mail" at bounding box center [450, 523] width 12 height 12
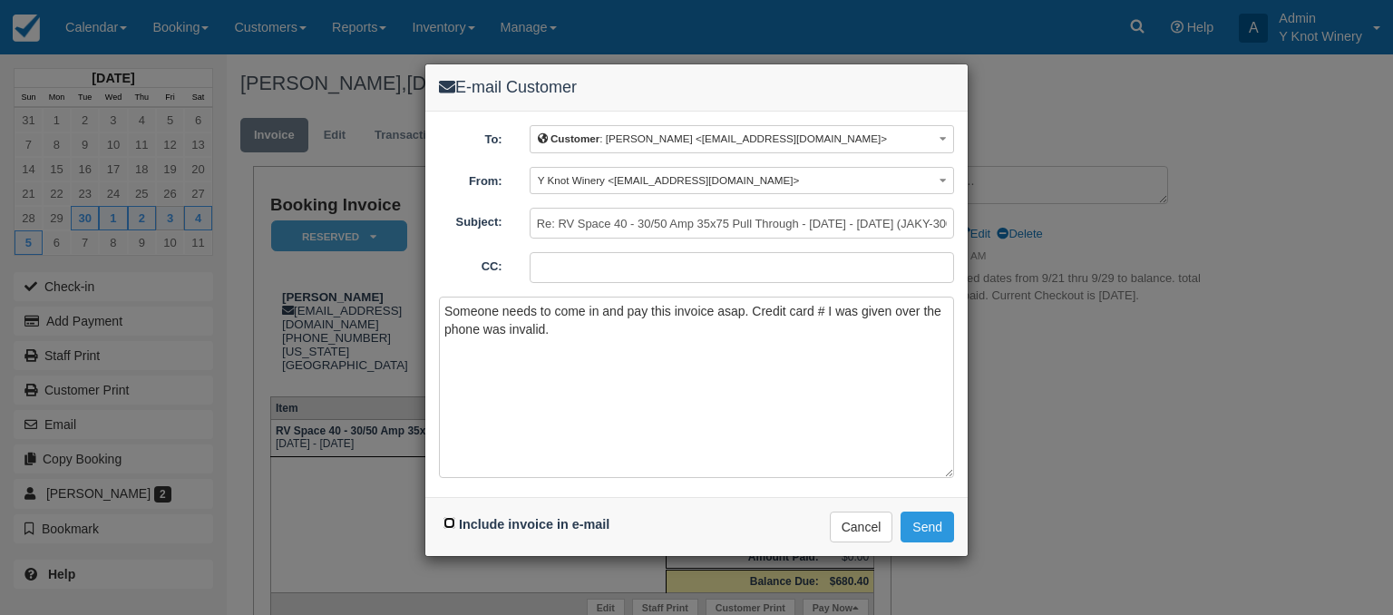
checkbox input "true"
click at [586, 324] on textarea "Someone needs to come in and pay this invoice asap. Credit card # I was given o…" at bounding box center [696, 387] width 515 height 181
click at [924, 521] on button "Send" at bounding box center [928, 527] width 54 height 31
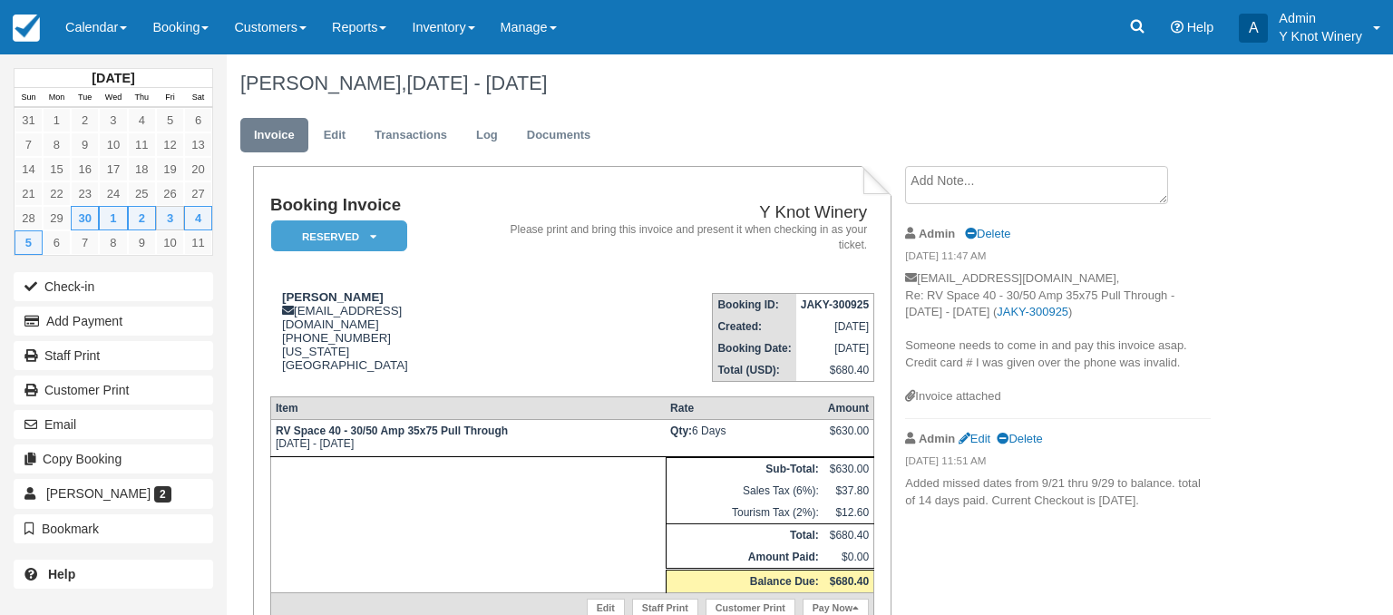
click at [671, 98] on div "Anna gonzalez, Sep 30 - Oct 05 2025" at bounding box center [749, 83] width 1045 height 58
click at [132, 27] on link "Calendar" at bounding box center [96, 27] width 87 height 54
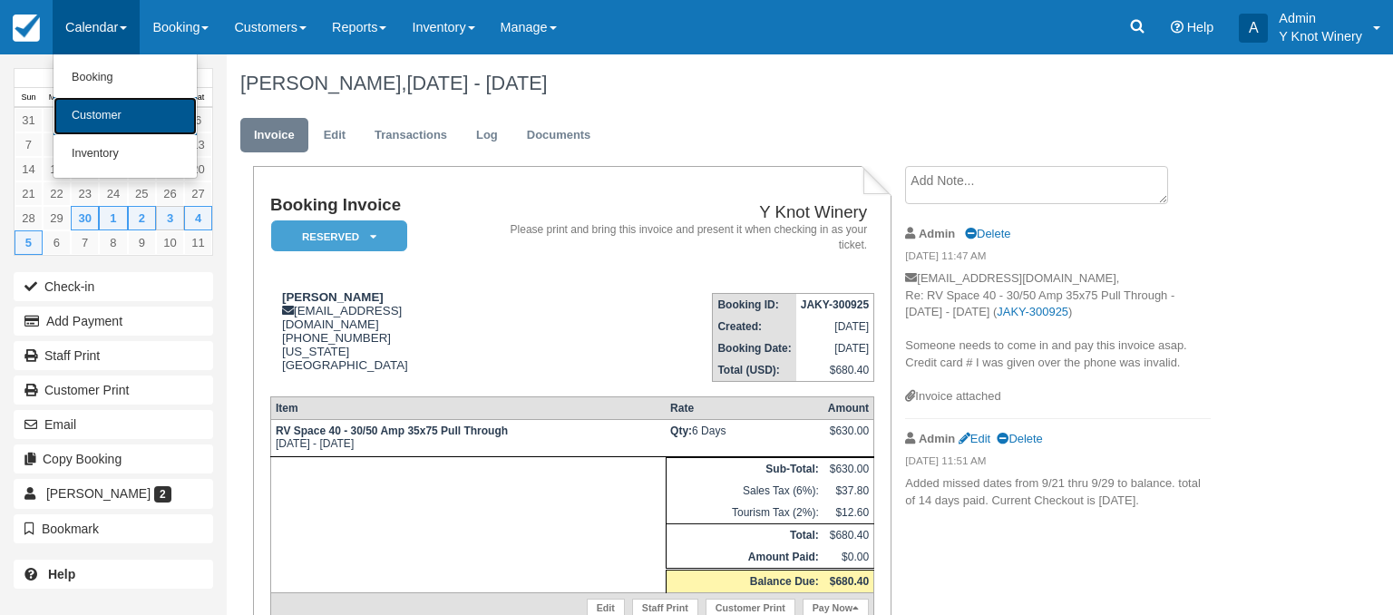
click at [124, 111] on link "Customer" at bounding box center [125, 116] width 143 height 38
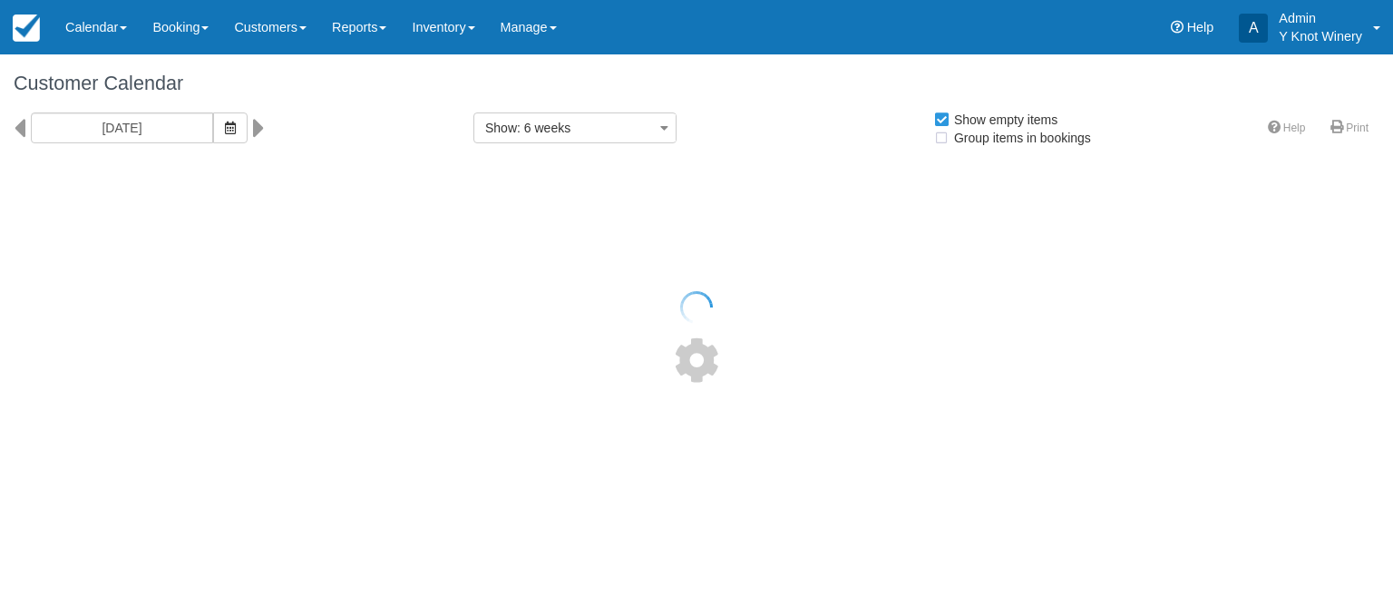
select select
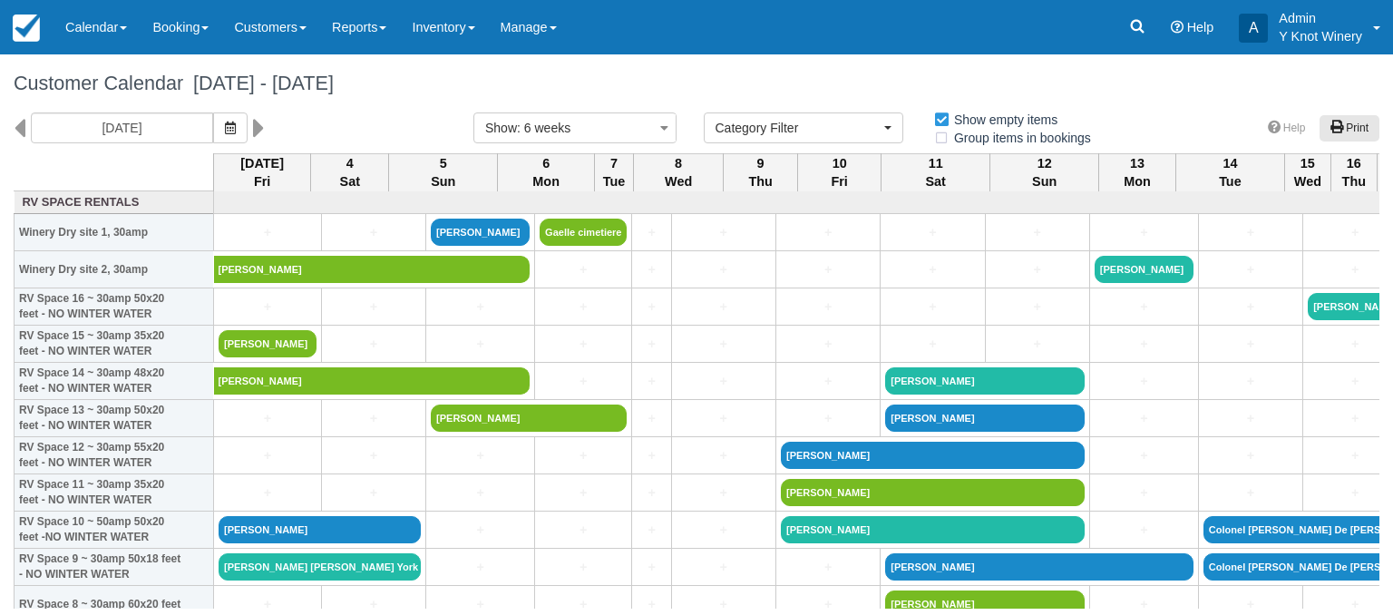
click at [1331, 129] on icon at bounding box center [1337, 127] width 13 height 13
click at [1331, 131] on icon at bounding box center [1337, 127] width 13 height 13
click at [212, 32] on link "Booking" at bounding box center [181, 27] width 82 height 54
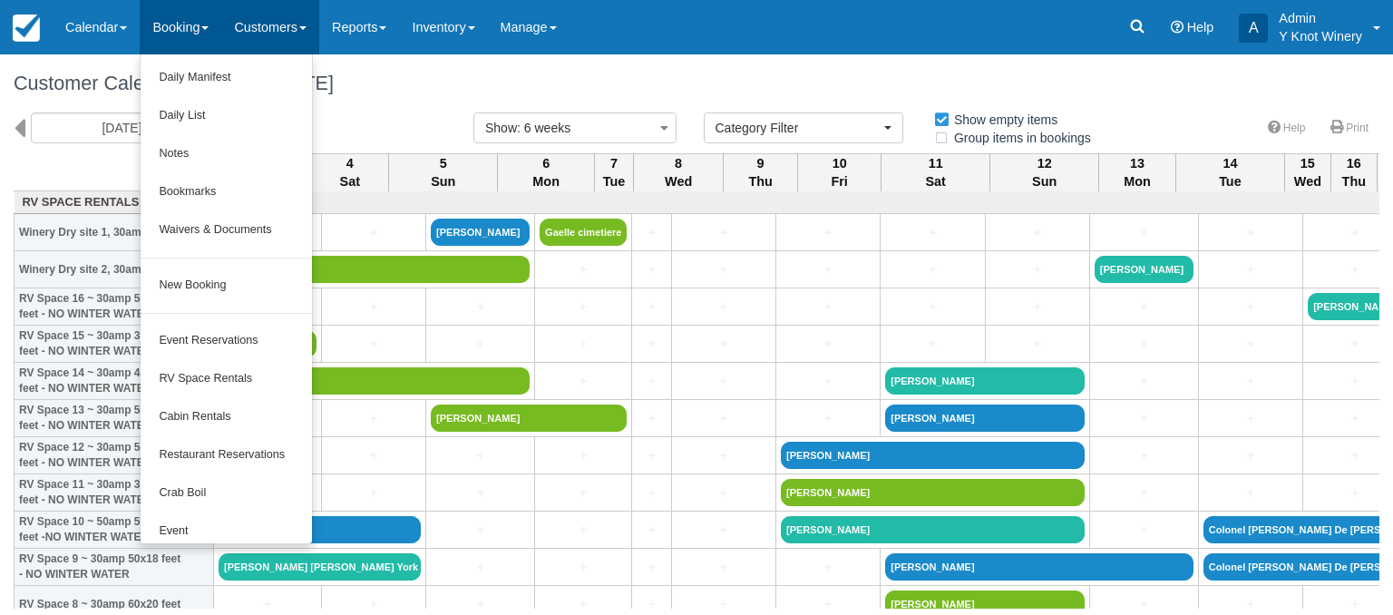
click at [307, 28] on span at bounding box center [302, 28] width 7 height 4
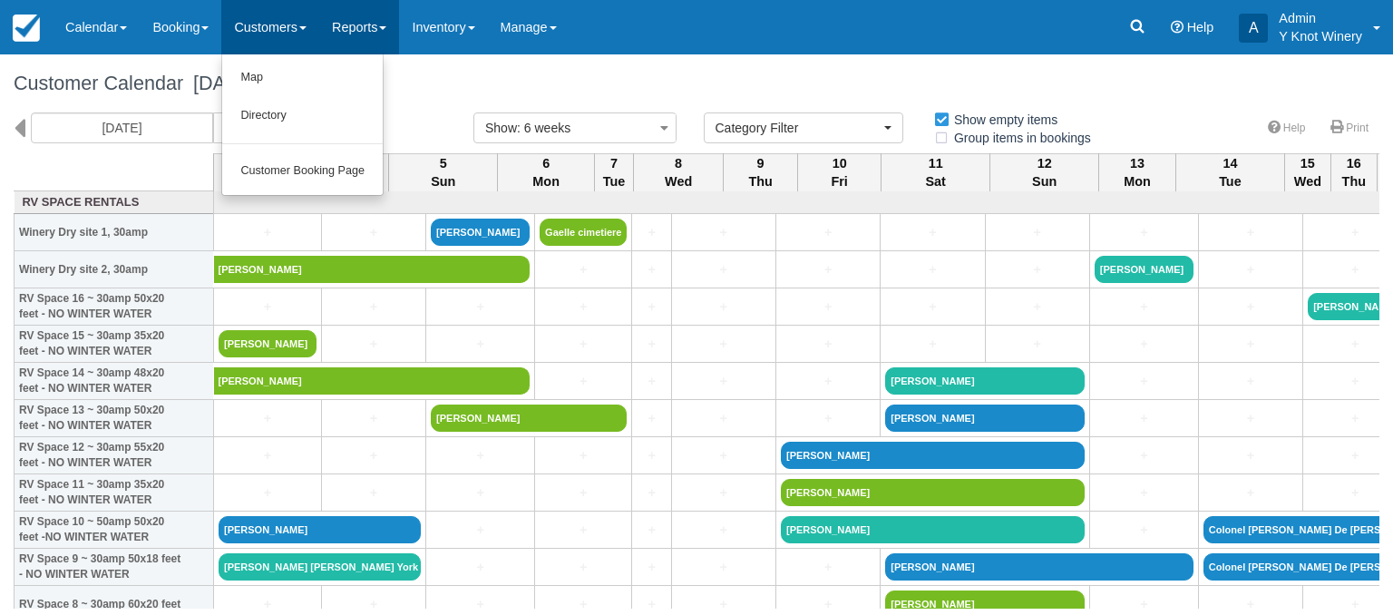
click at [386, 30] on span at bounding box center [382, 28] width 7 height 4
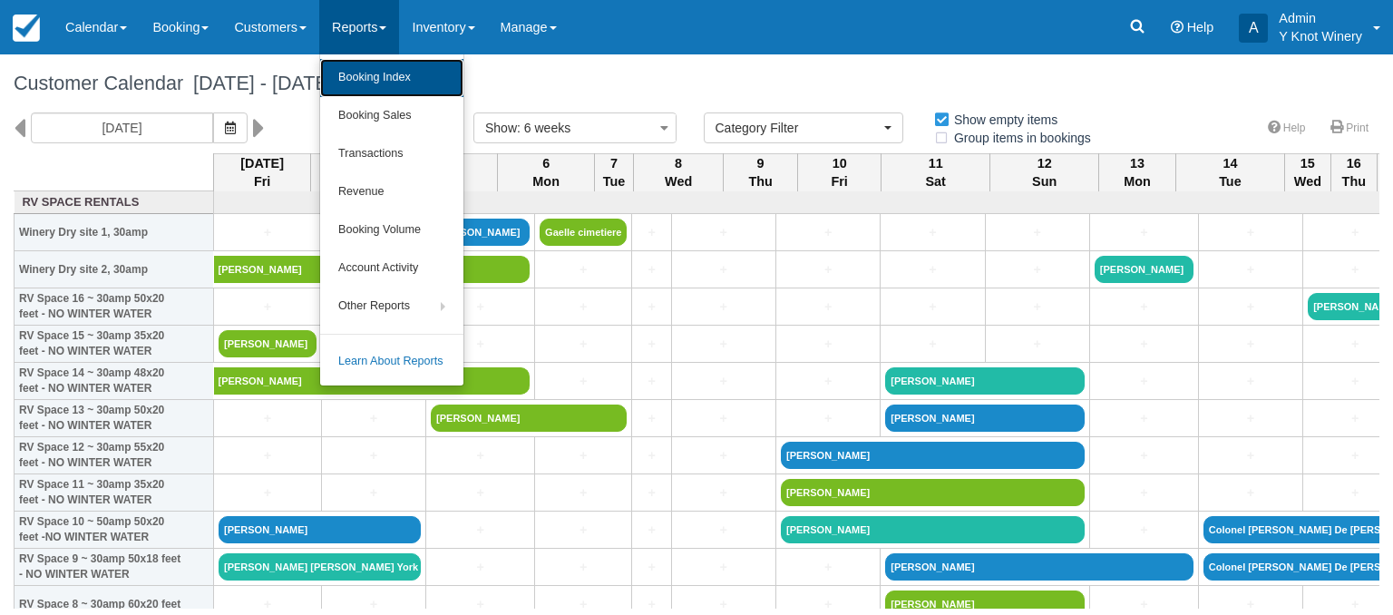
click at [397, 75] on link "Booking Index" at bounding box center [391, 78] width 143 height 38
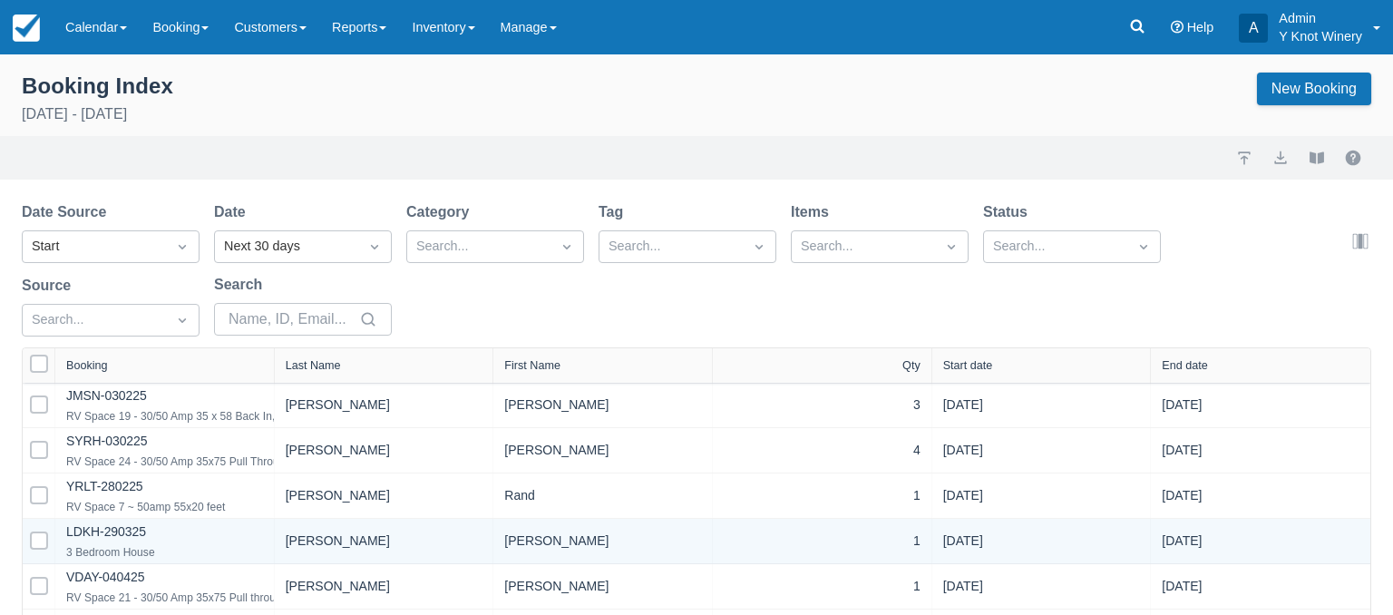
select select "25"
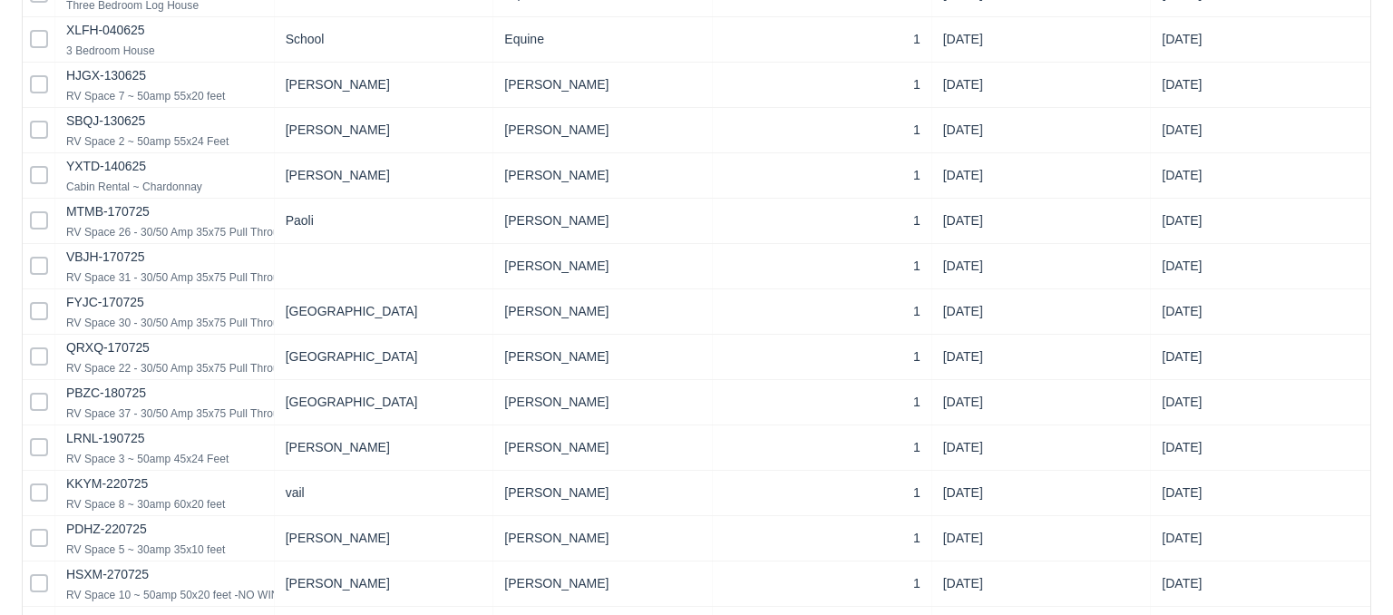
scroll to position [872, 0]
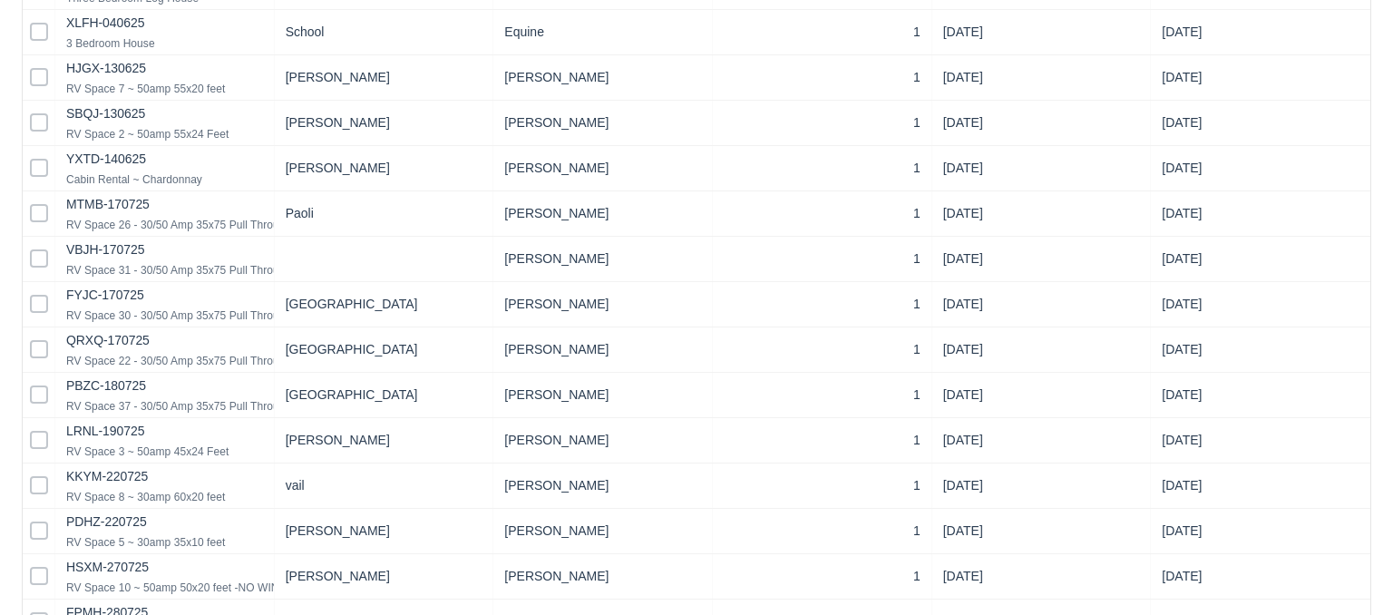
click at [1379, 416] on div "Date Source Start Date Next 30 days Category Search... Tag Search... Items Sear…" at bounding box center [696, 9] width 1393 height 1359
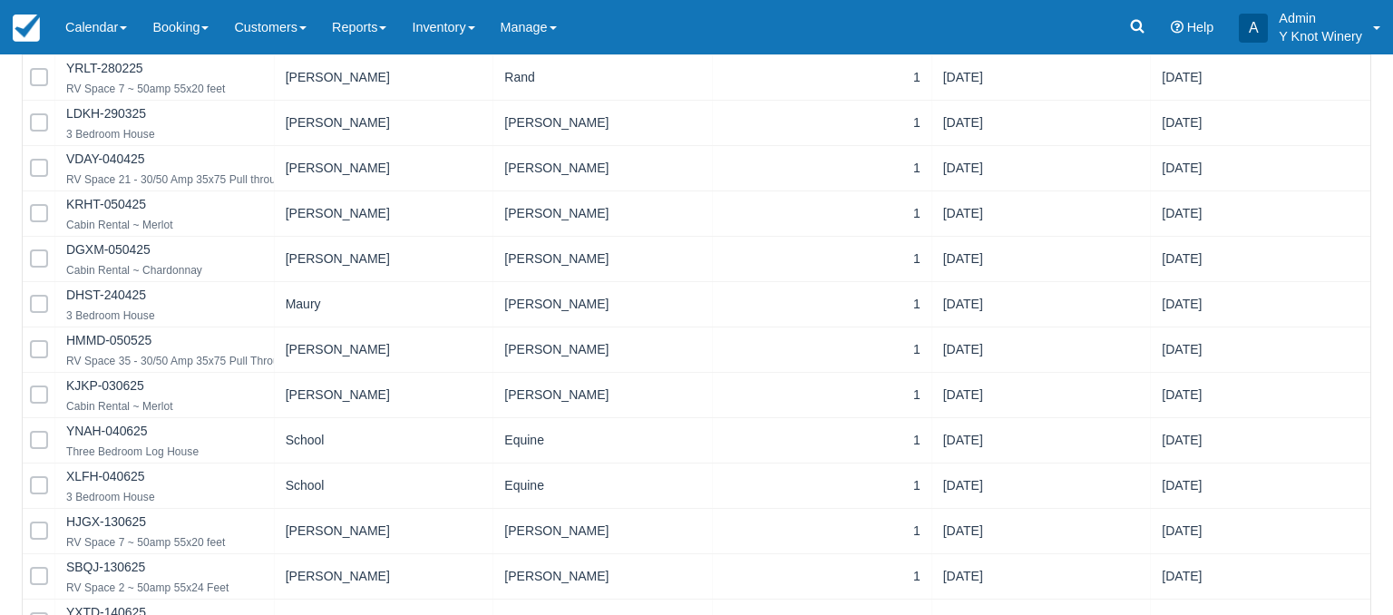
scroll to position [0, 0]
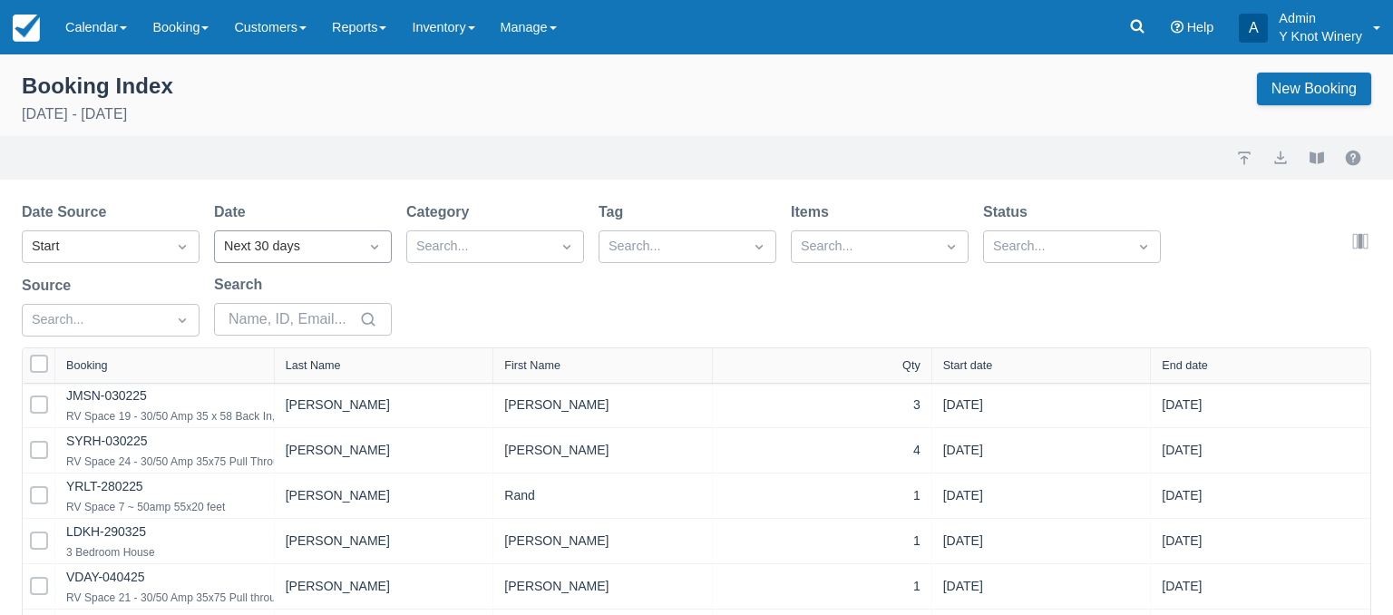
click at [372, 246] on icon "Dropdown icon" at bounding box center [374, 247] width 7 height 5
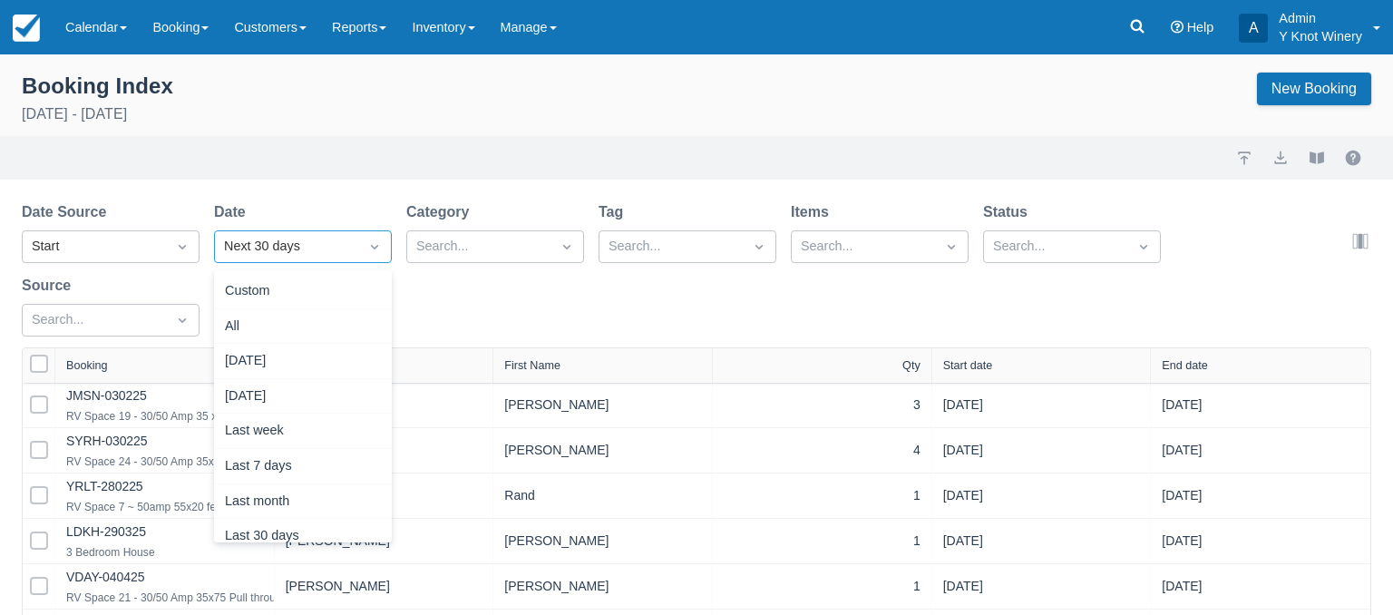
scroll to position [230, 0]
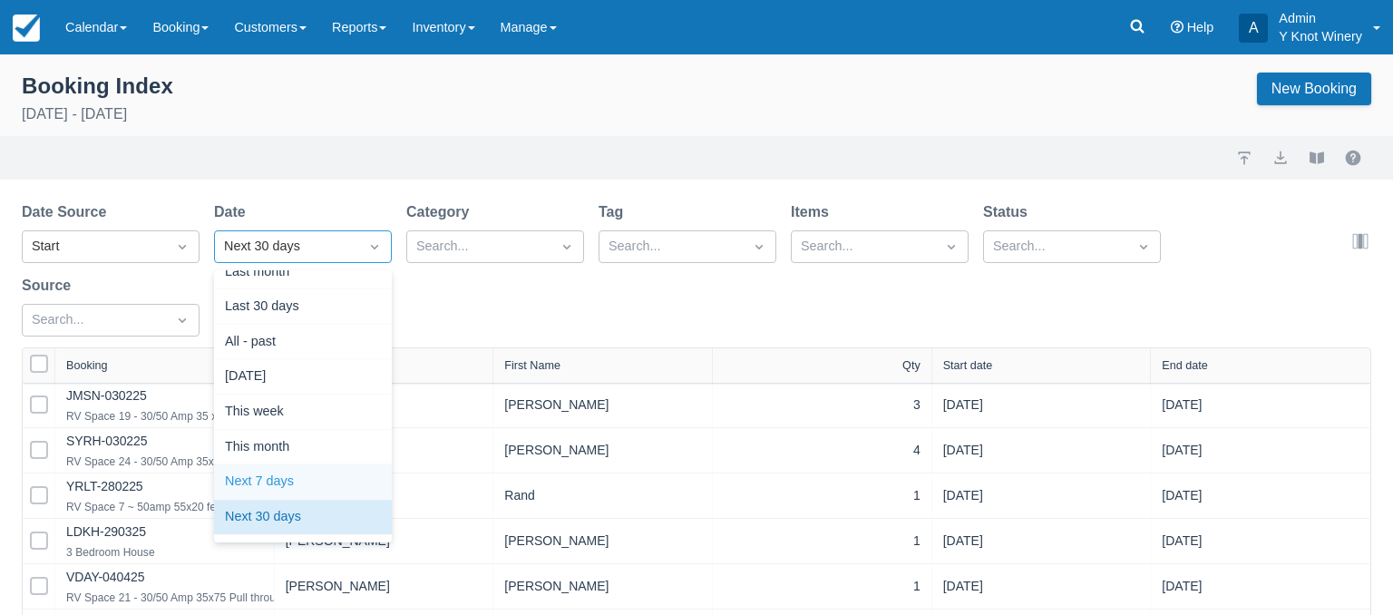
click at [270, 483] on div "Next 7 days" at bounding box center [303, 481] width 178 height 35
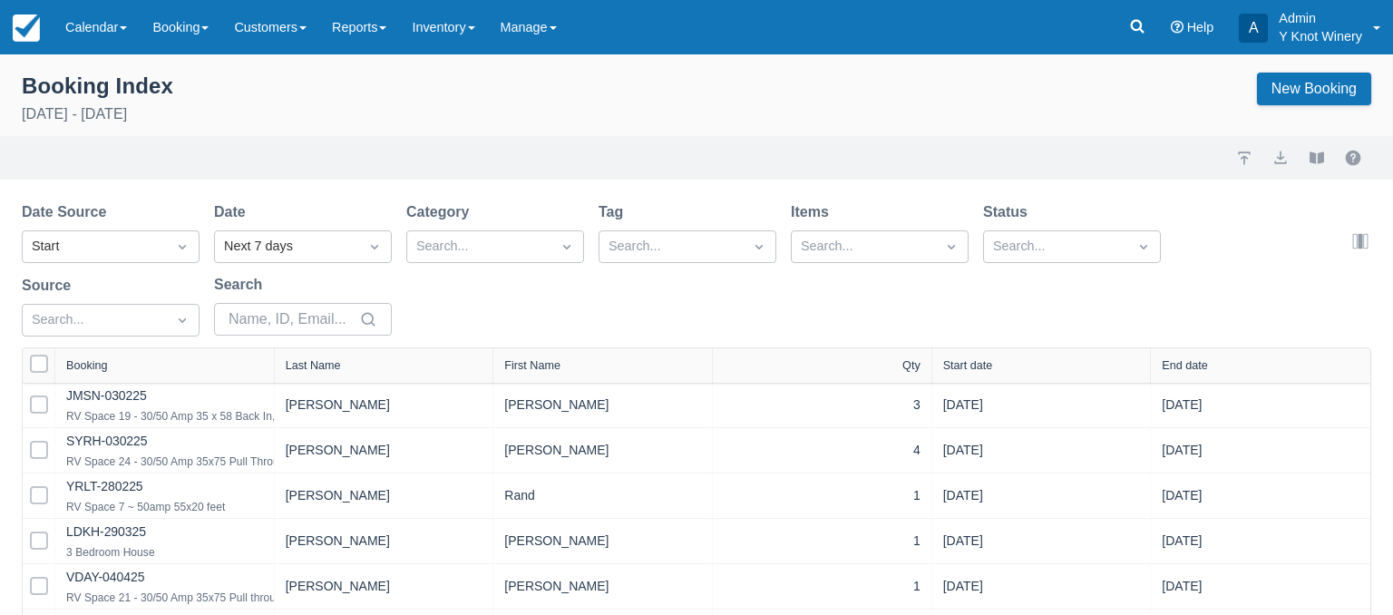
select select "25"
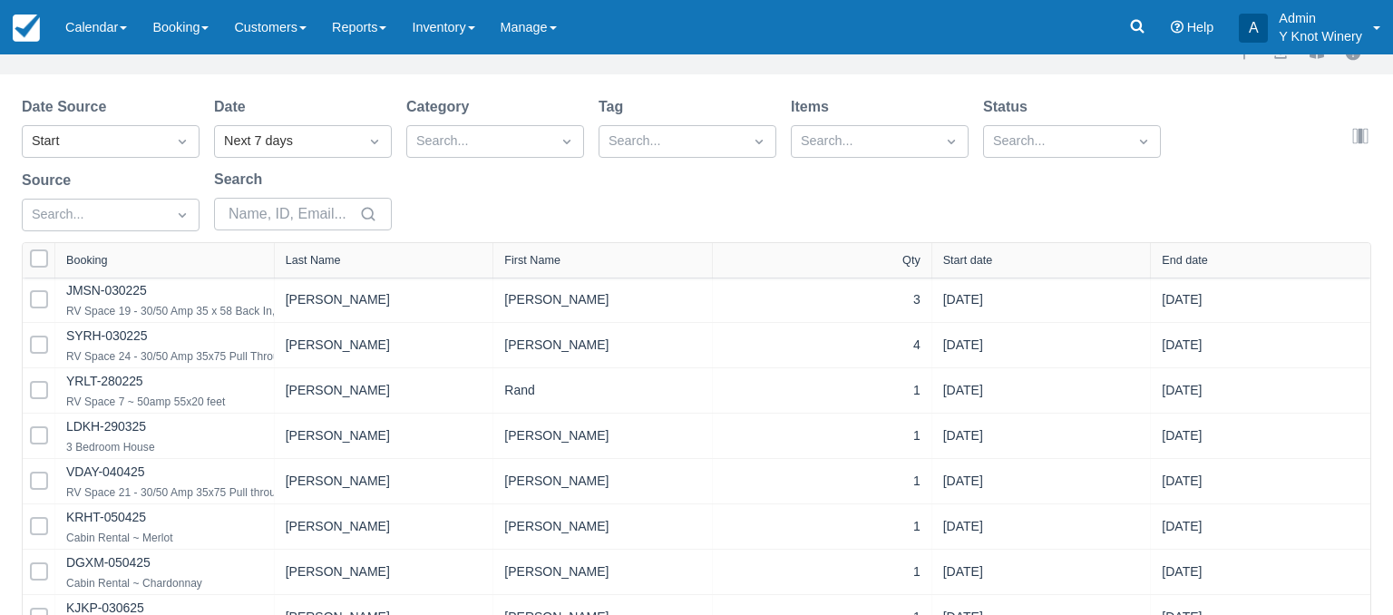
scroll to position [46, 0]
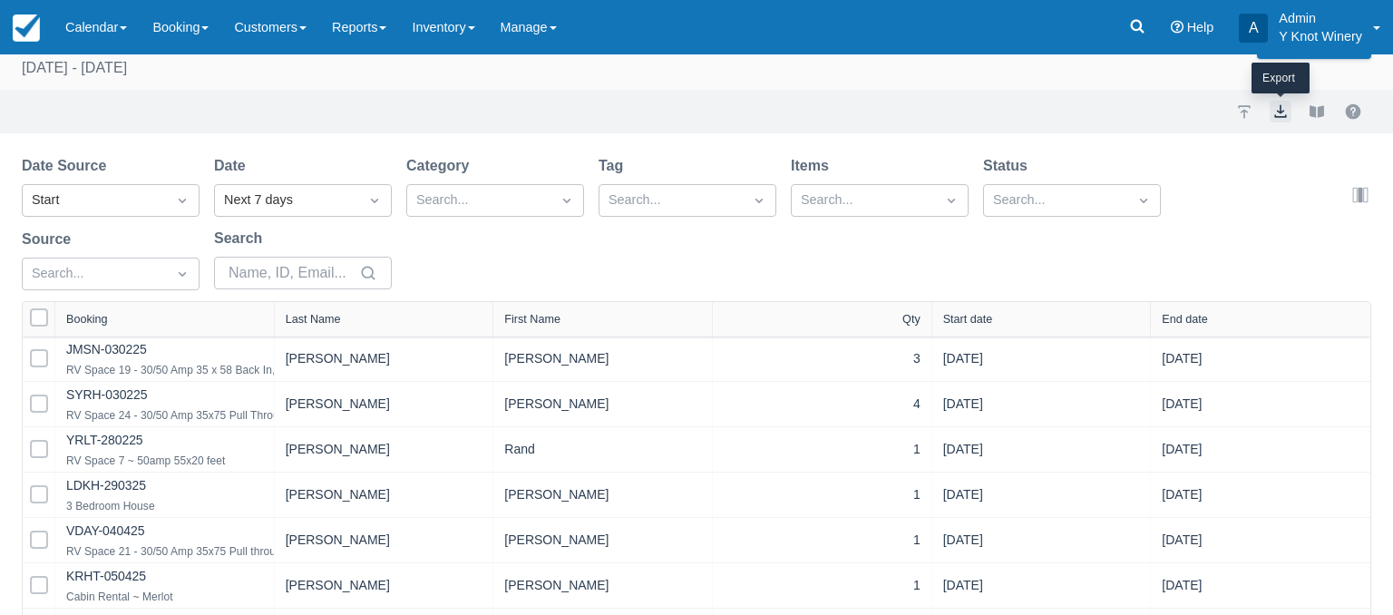
click at [1280, 112] on button "export" at bounding box center [1281, 112] width 22 height 22
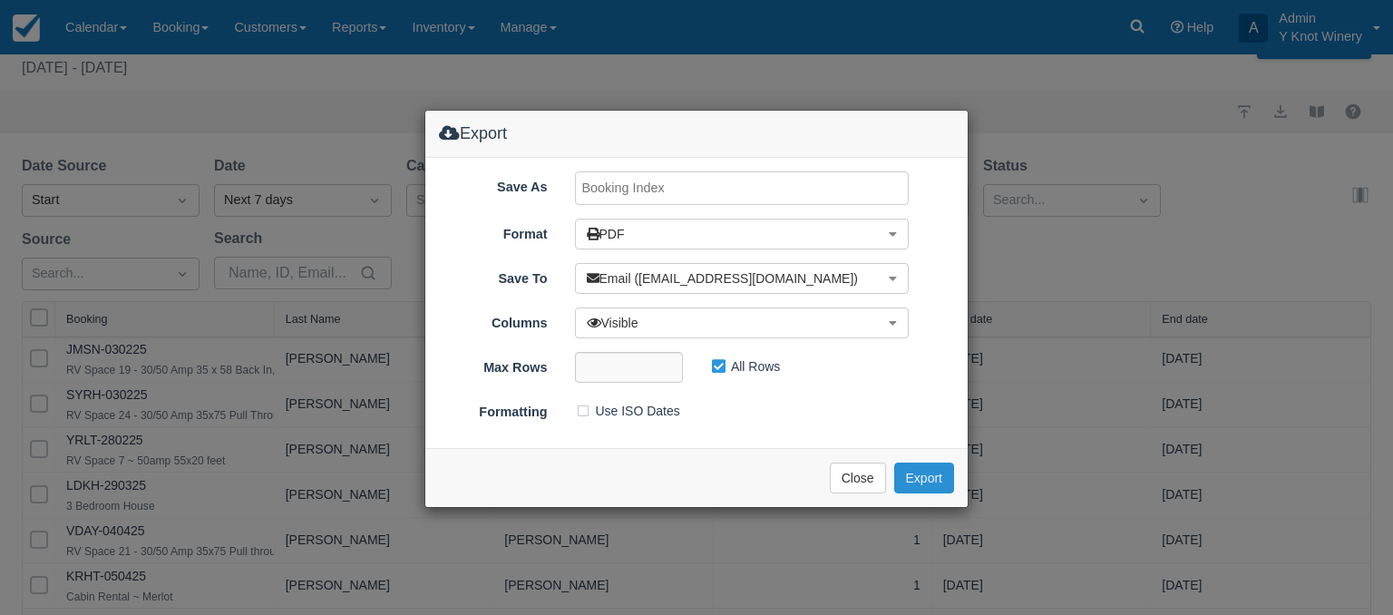
click at [927, 479] on button "Export" at bounding box center [924, 478] width 60 height 31
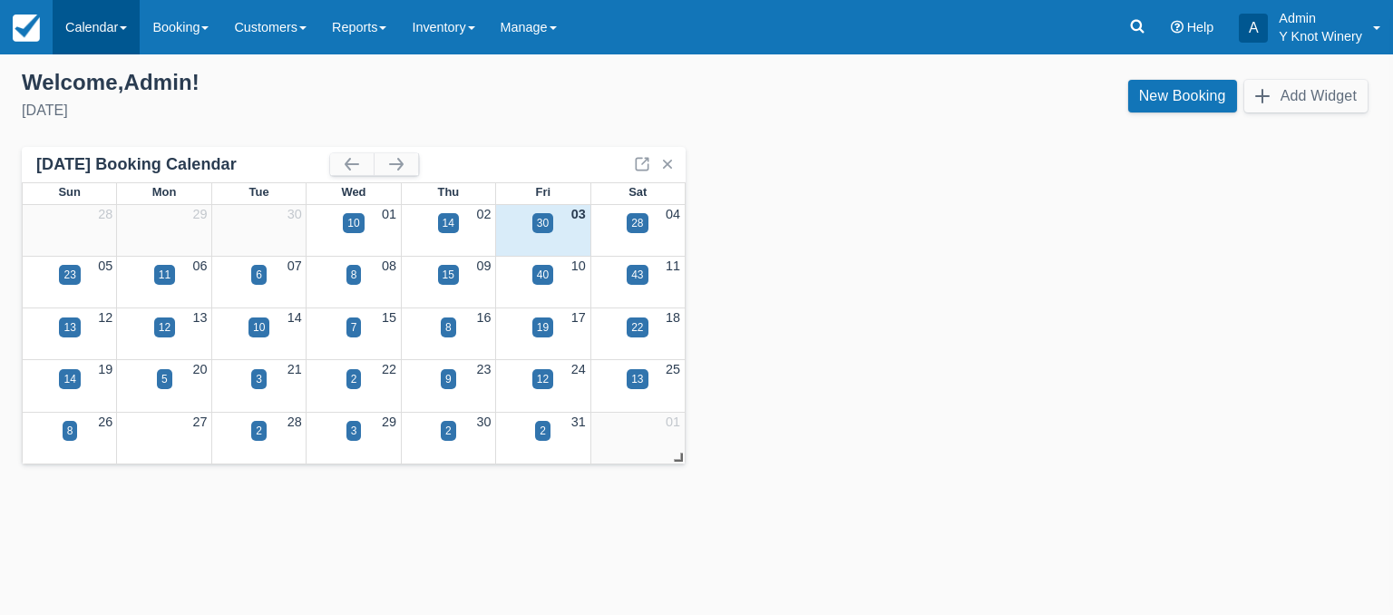
click at [124, 27] on span at bounding box center [123, 28] width 7 height 4
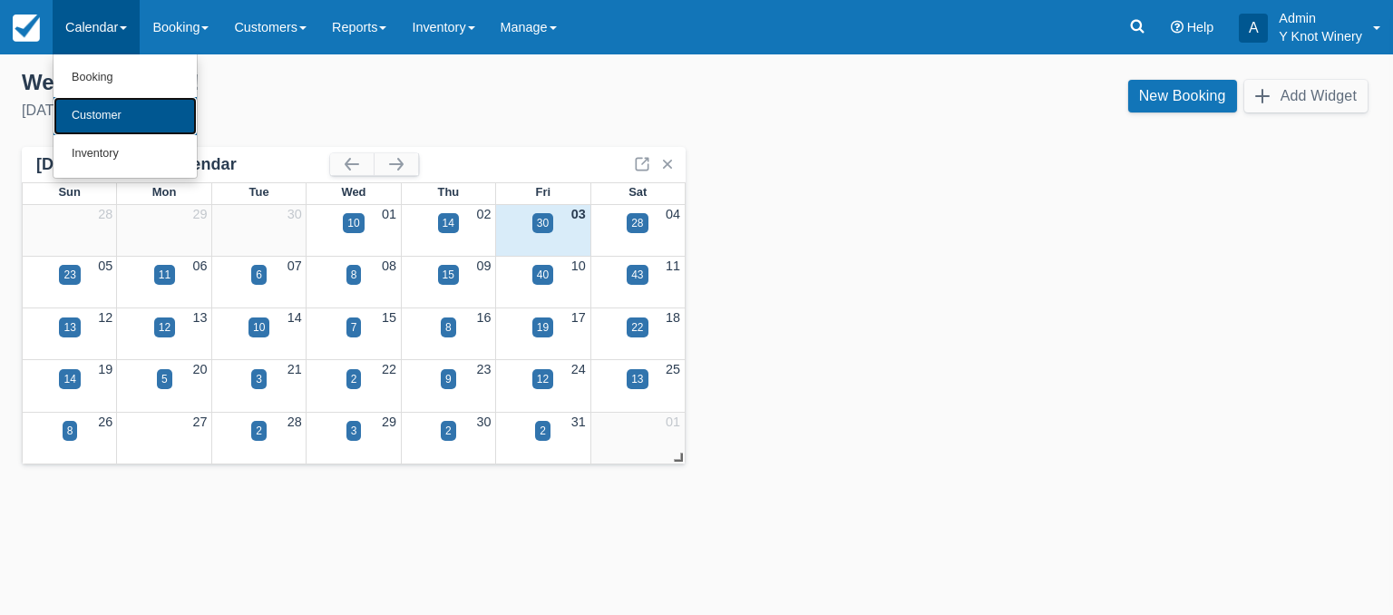
click at [115, 111] on link "Customer" at bounding box center [125, 116] width 143 height 38
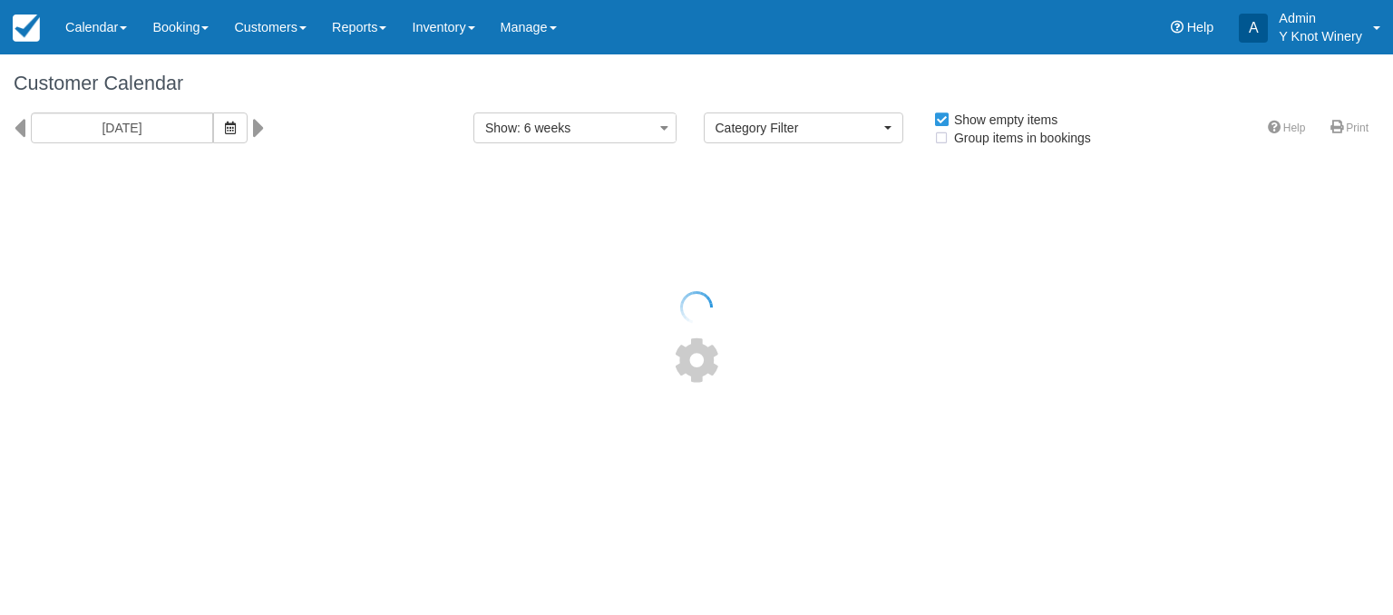
select select
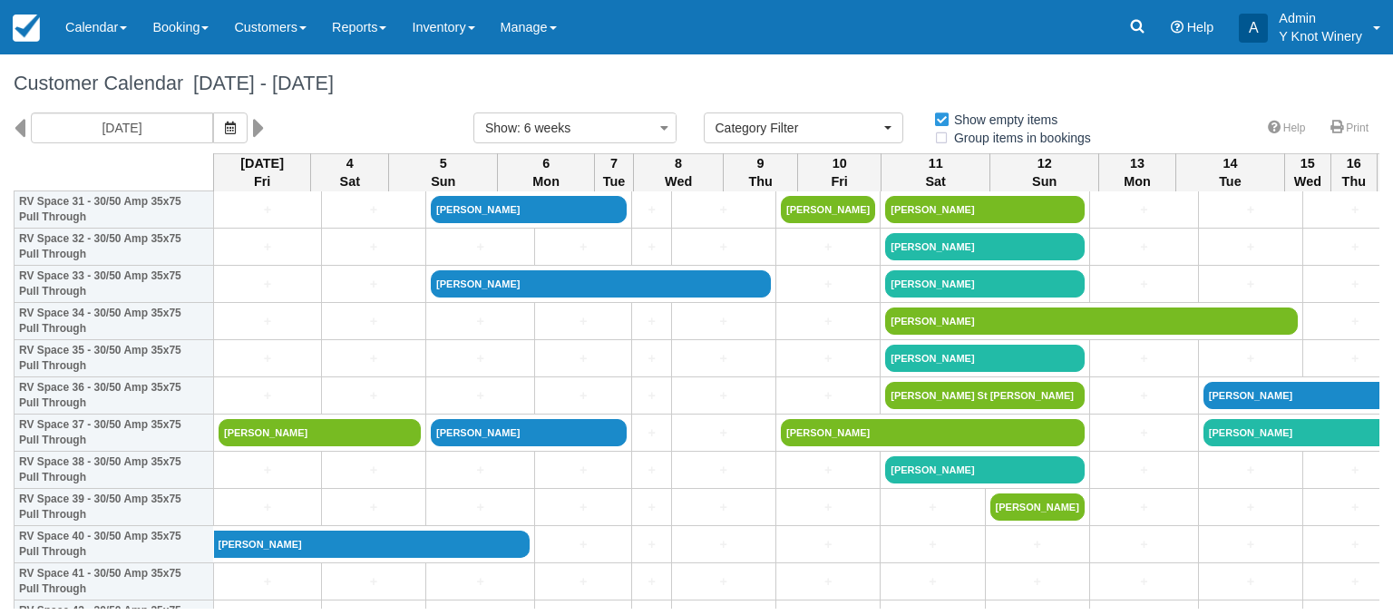
scroll to position [1224, 0]
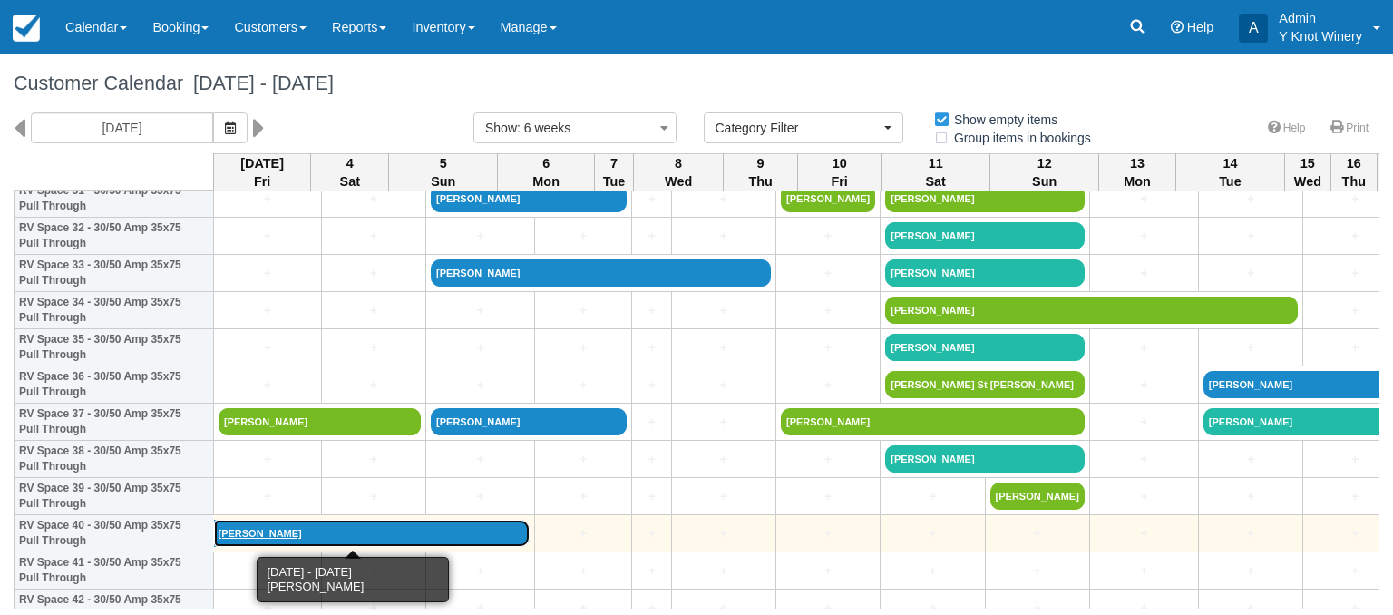
click at [256, 533] on link "[PERSON_NAME]" at bounding box center [372, 533] width 317 height 27
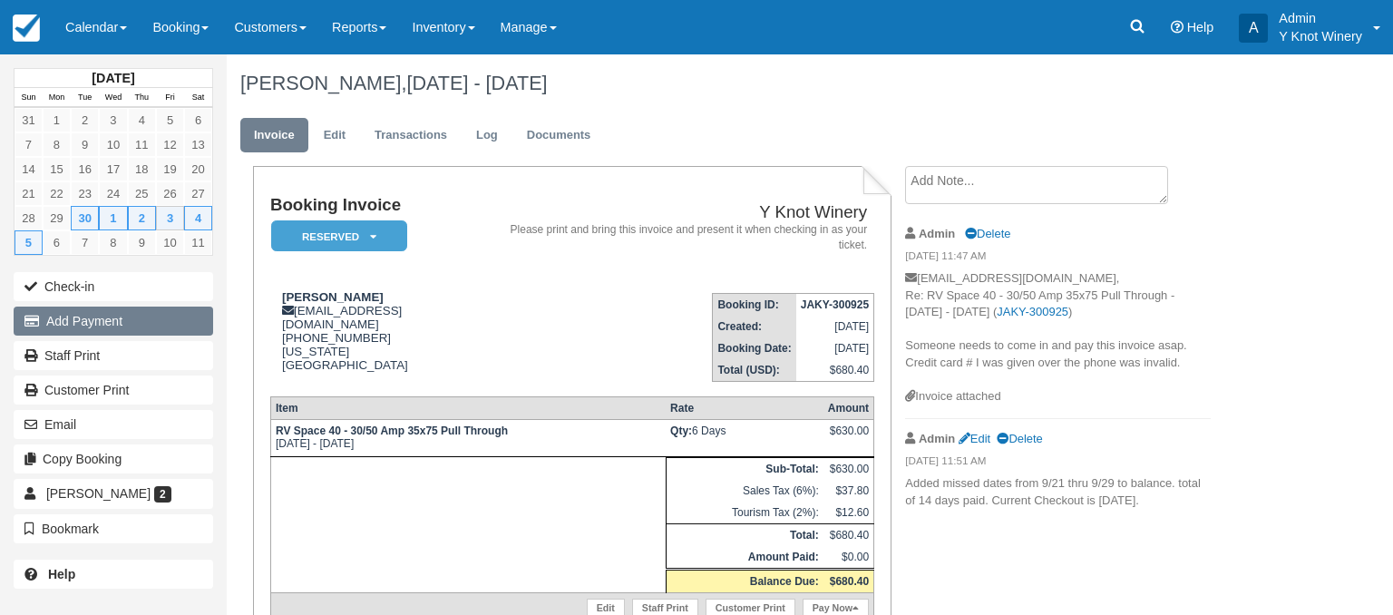
click at [103, 325] on button "Add Payment" at bounding box center [114, 321] width 200 height 29
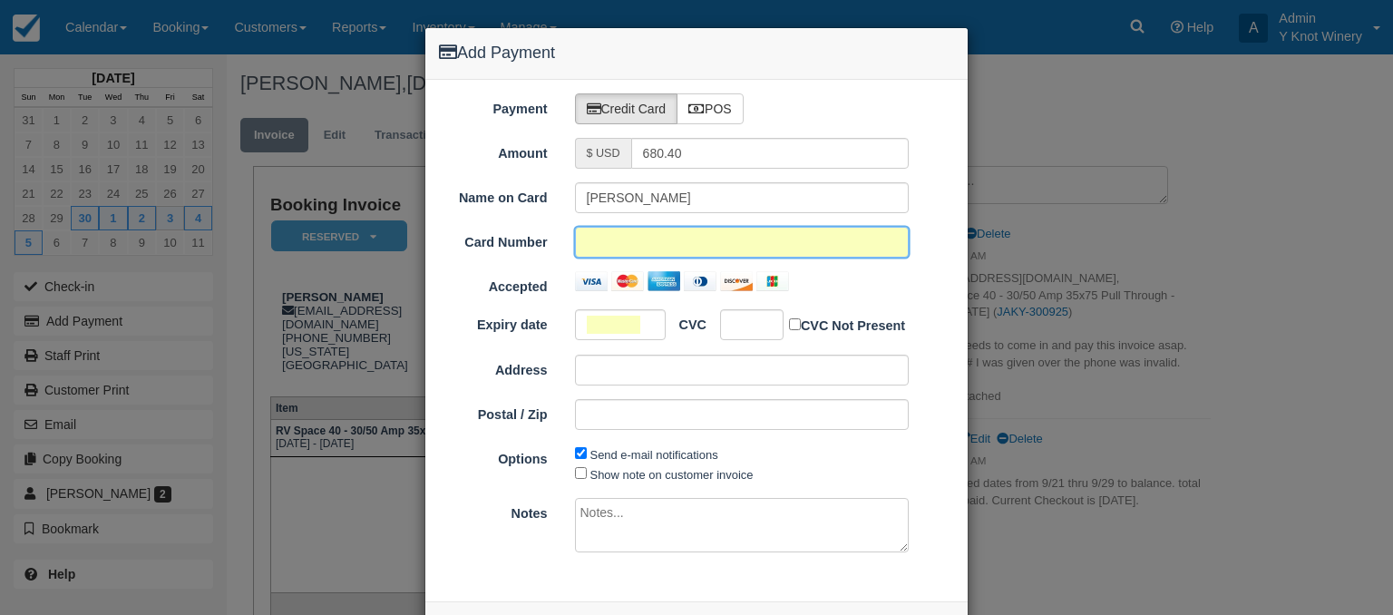
click at [947, 372] on div "Address" at bounding box center [696, 370] width 542 height 31
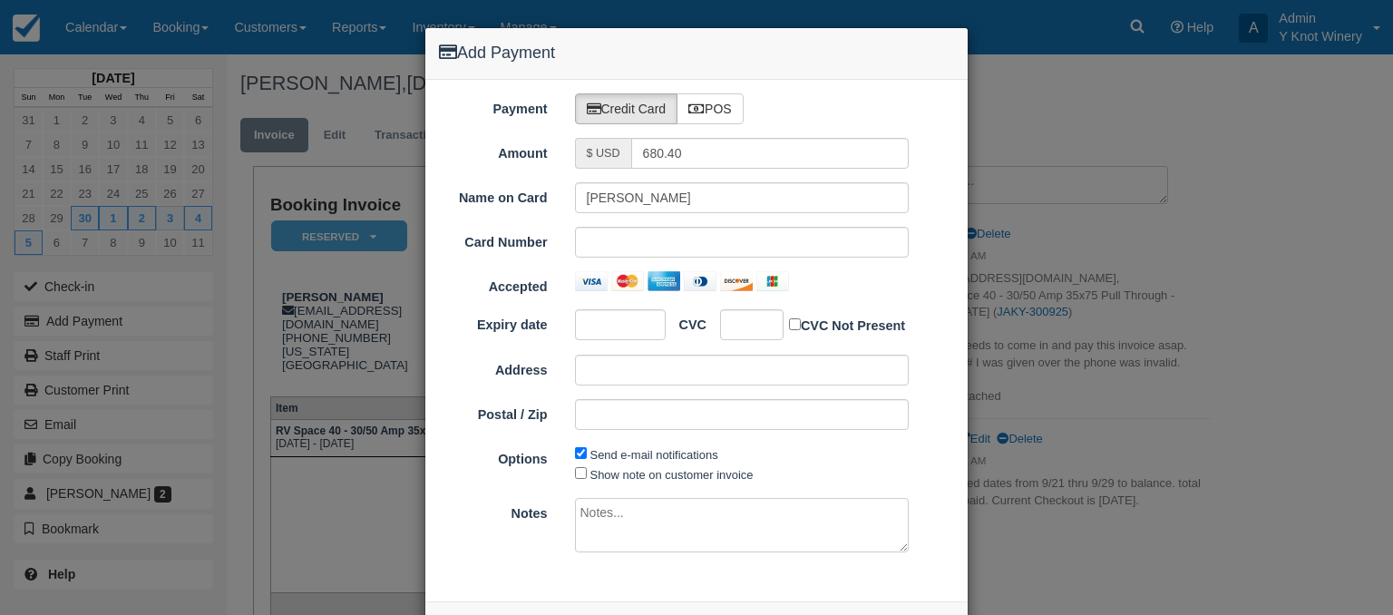
scroll to position [69, 0]
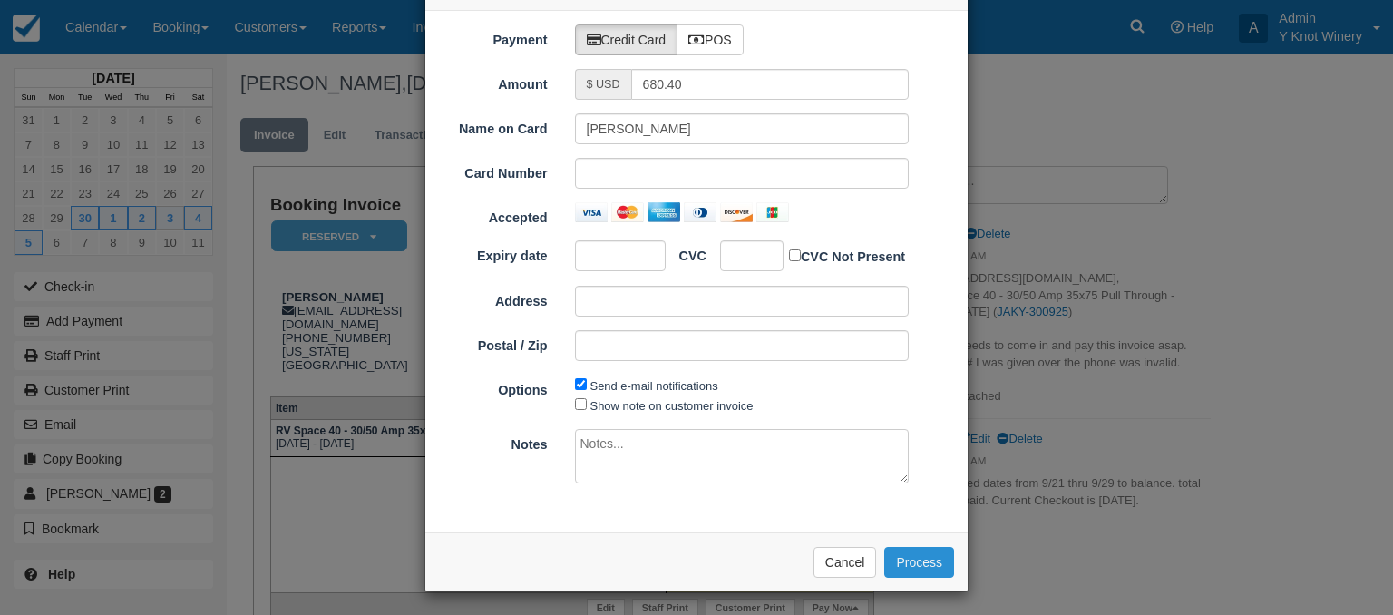
click at [925, 550] on button "Process" at bounding box center [920, 562] width 70 height 31
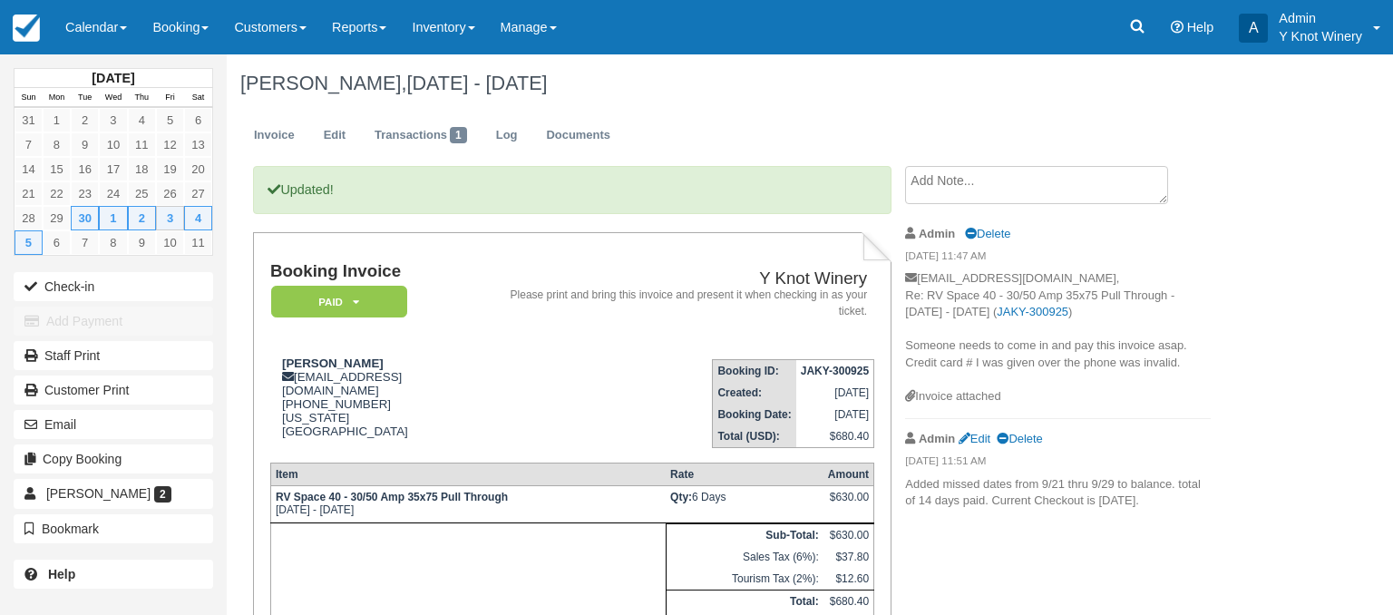
click at [946, 102] on div "[PERSON_NAME], [DATE] - [DATE]" at bounding box center [749, 83] width 1045 height 58
click at [984, 86] on h1 "[PERSON_NAME], [DATE] - [DATE]" at bounding box center [749, 84] width 1018 height 22
click at [715, 107] on div "[PERSON_NAME], [DATE] - [DATE]" at bounding box center [749, 83] width 1045 height 58
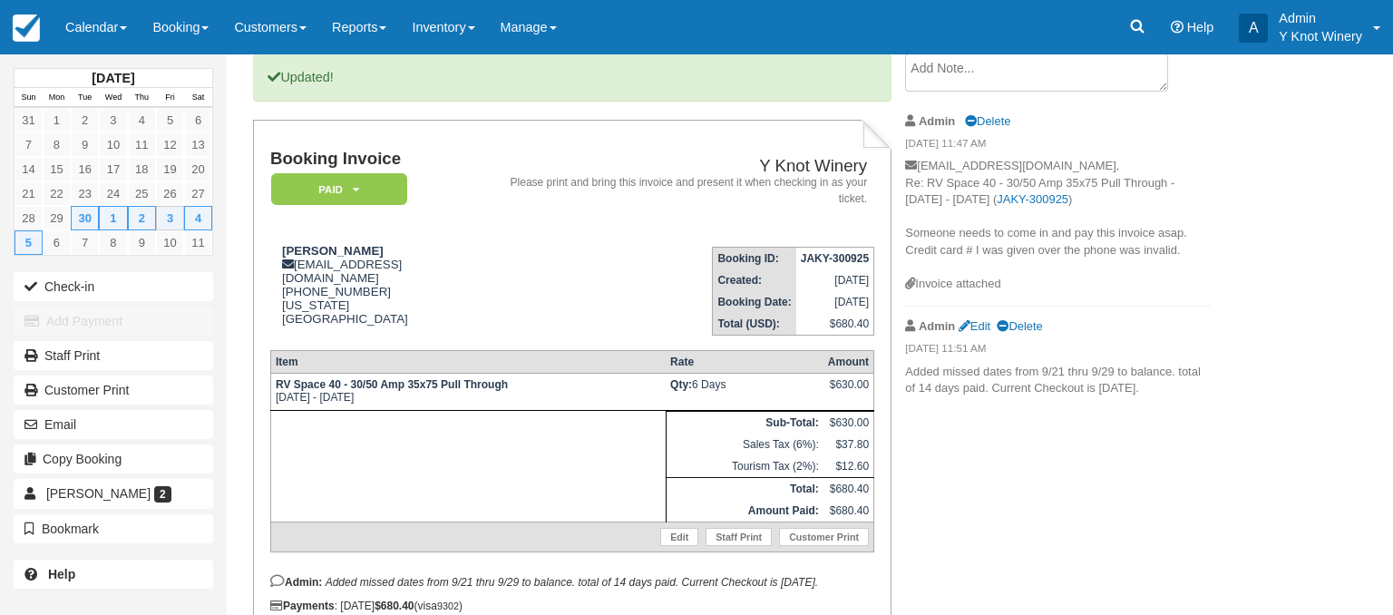
scroll to position [182, 0]
